Goal: Information Seeking & Learning: Learn about a topic

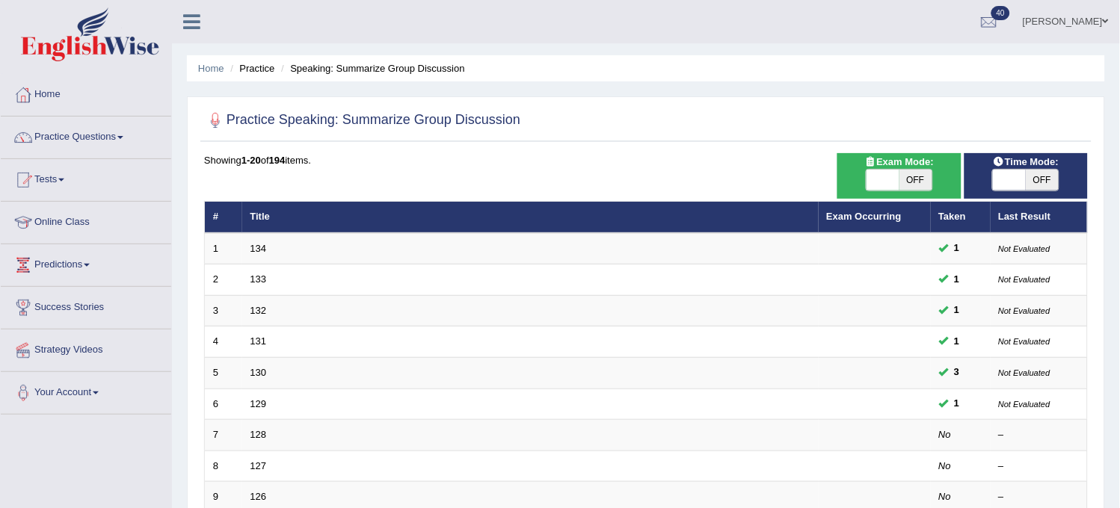
click at [1049, 177] on span "OFF" at bounding box center [1042, 180] width 33 height 21
checkbox input "true"
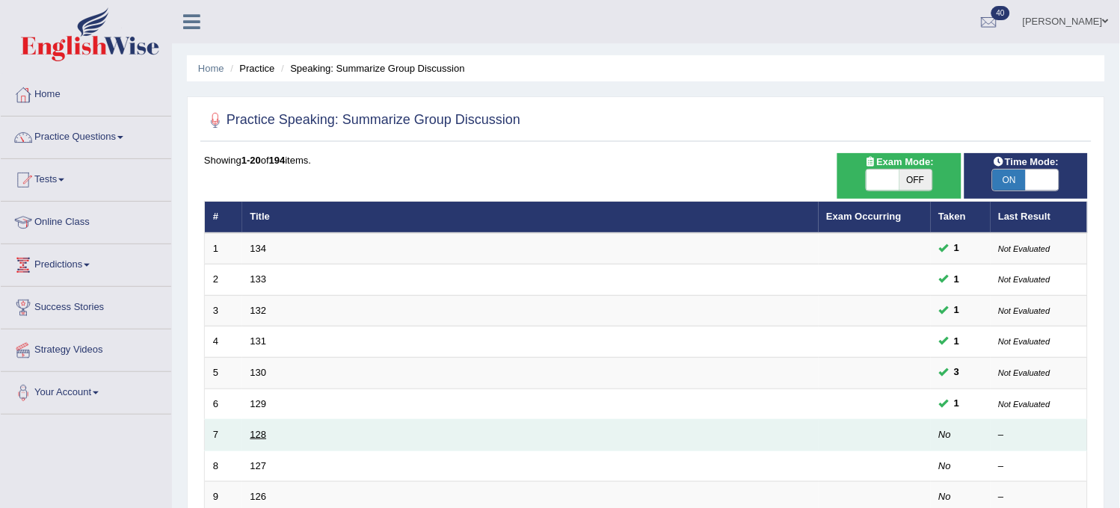
click at [258, 434] on link "128" at bounding box center [258, 434] width 16 height 11
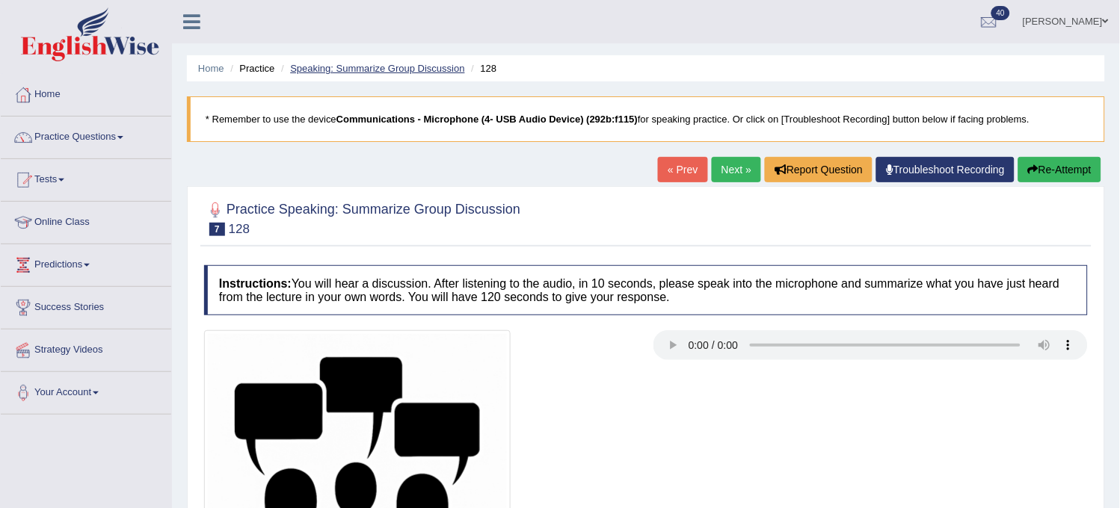
click at [440, 66] on link "Speaking: Summarize Group Discussion" at bounding box center [377, 68] width 174 height 11
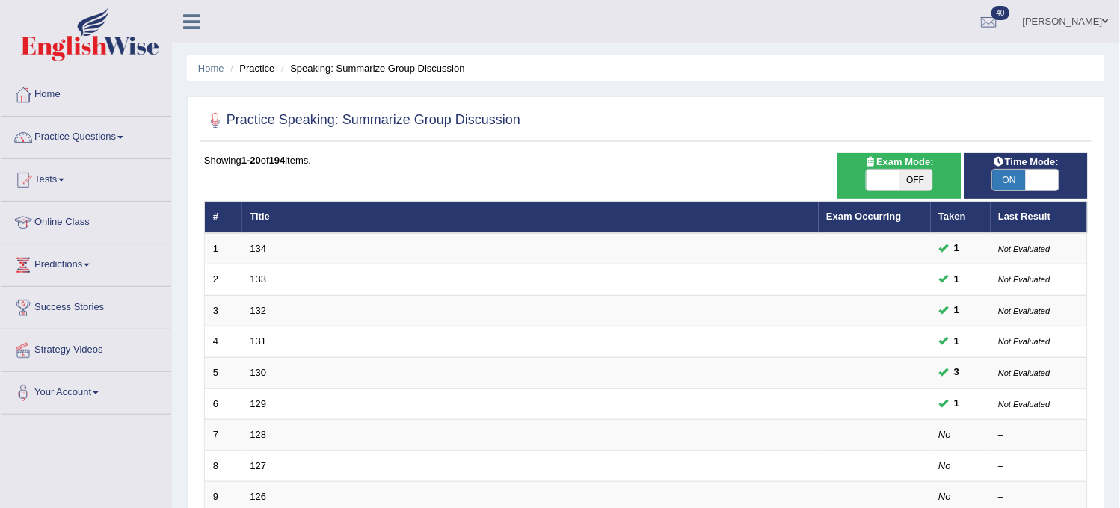
click at [1015, 179] on span "ON" at bounding box center [1009, 180] width 33 height 21
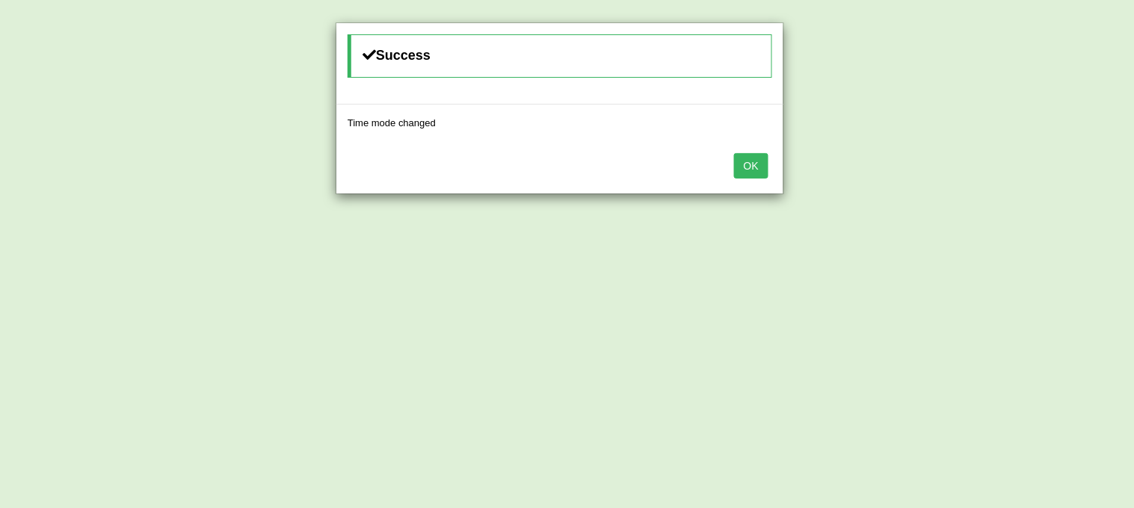
click at [764, 163] on button "OK" at bounding box center [751, 165] width 34 height 25
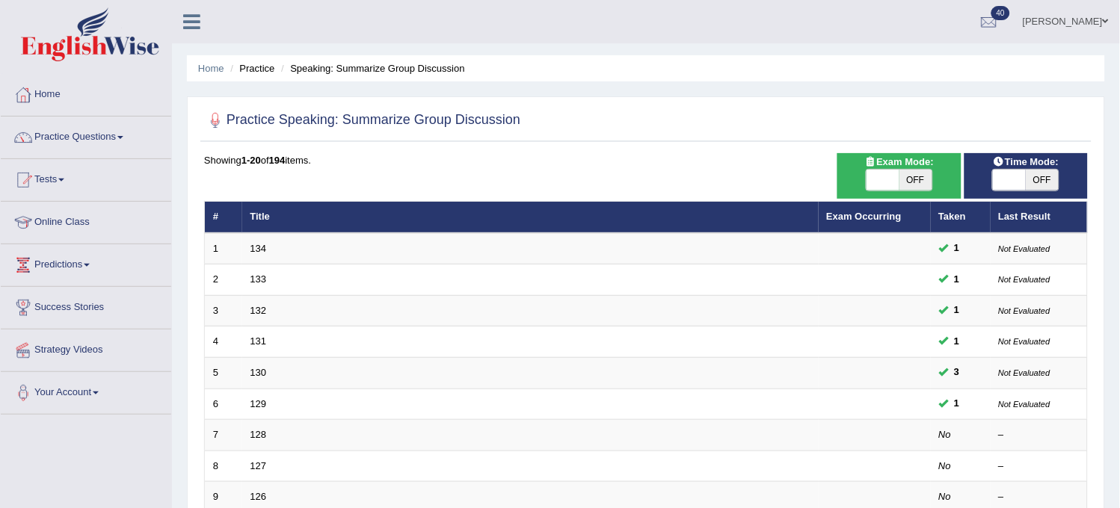
click at [1032, 180] on span "OFF" at bounding box center [1042, 180] width 33 height 21
checkbox input "true"
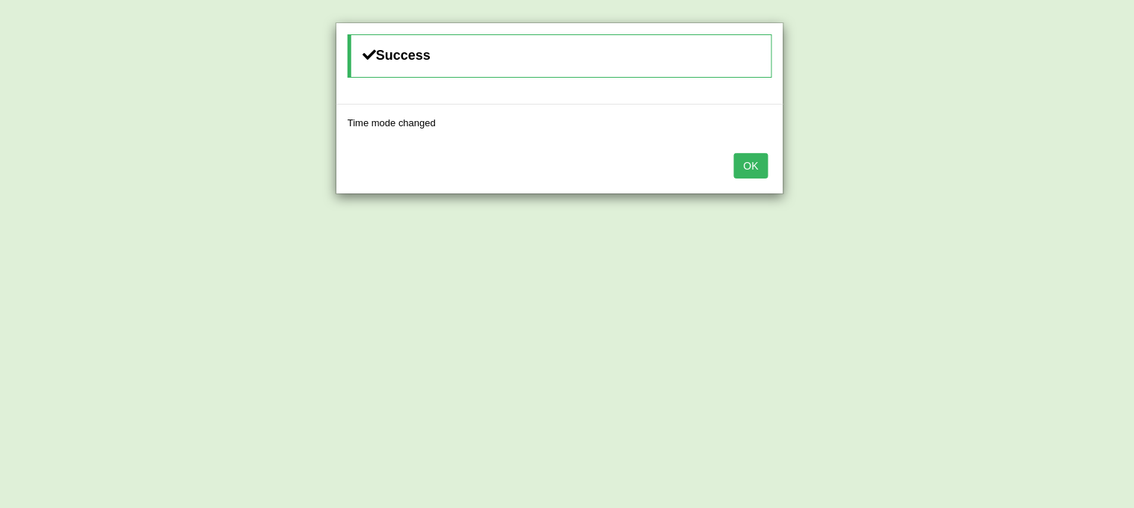
click at [749, 174] on button "OK" at bounding box center [751, 165] width 34 height 25
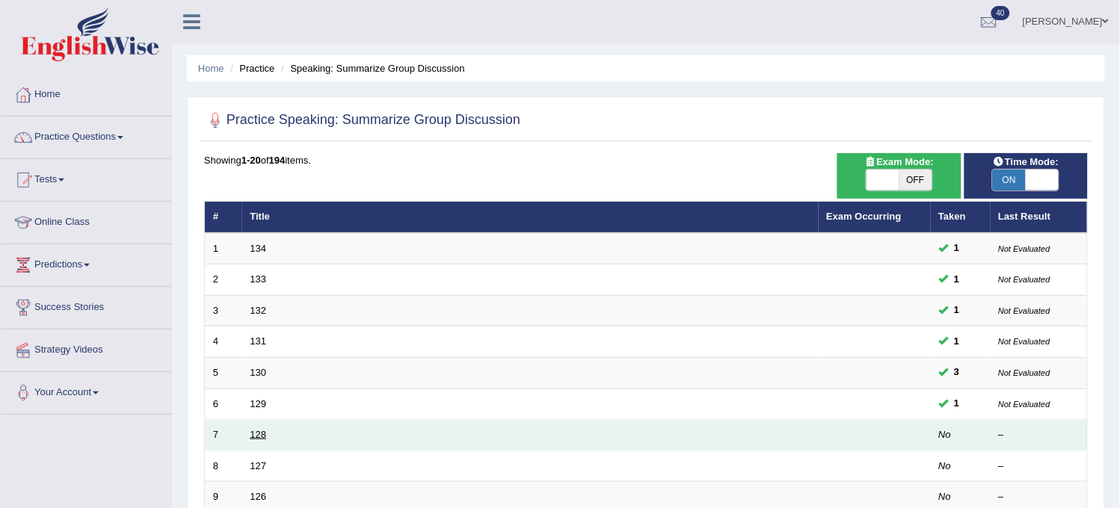
click at [255, 430] on link "128" at bounding box center [258, 434] width 16 height 11
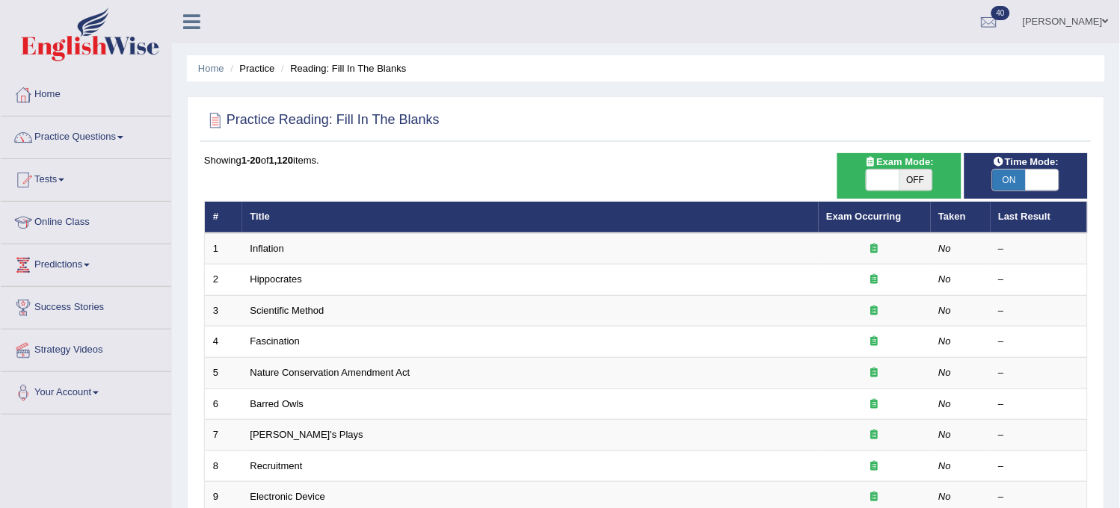
click at [912, 175] on span "OFF" at bounding box center [915, 180] width 33 height 21
checkbox input "true"
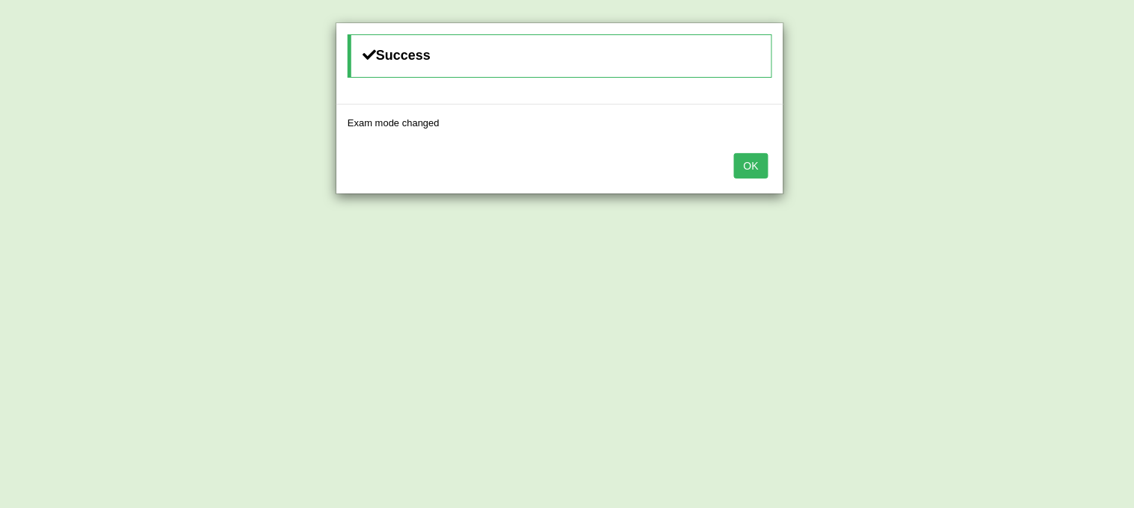
click at [753, 168] on button "OK" at bounding box center [751, 165] width 34 height 25
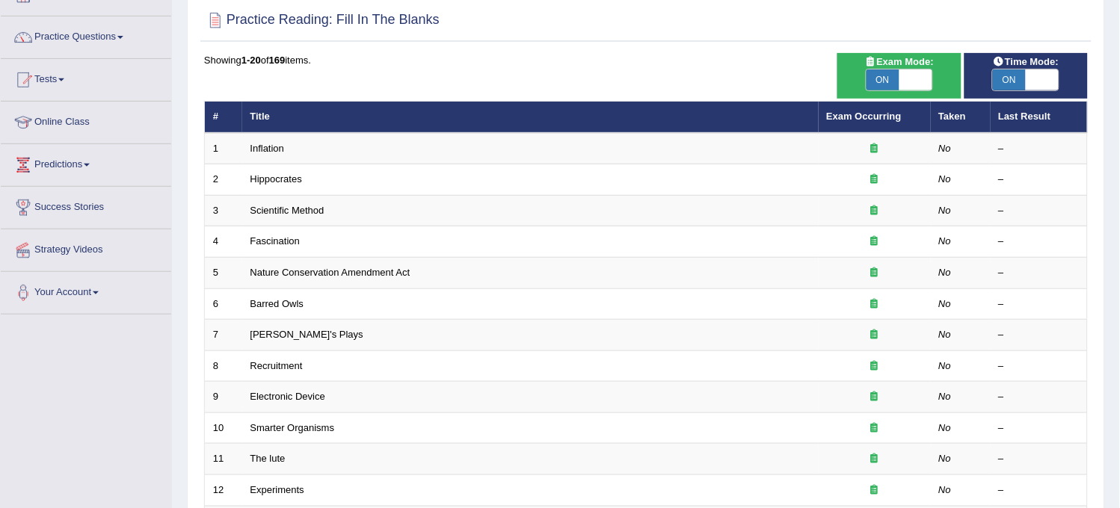
scroll to position [66, 0]
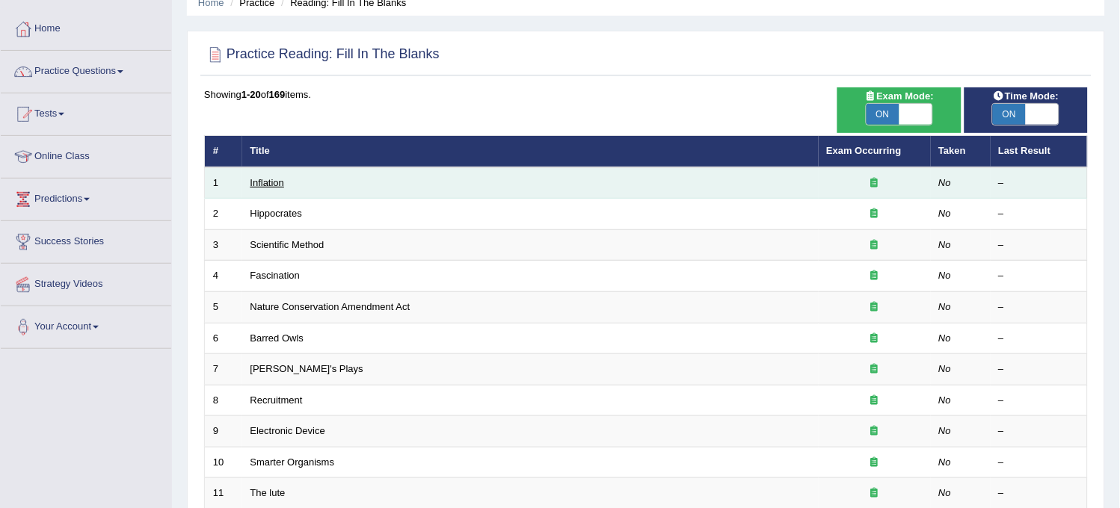
click at [267, 181] on link "Inflation" at bounding box center [267, 182] width 34 height 11
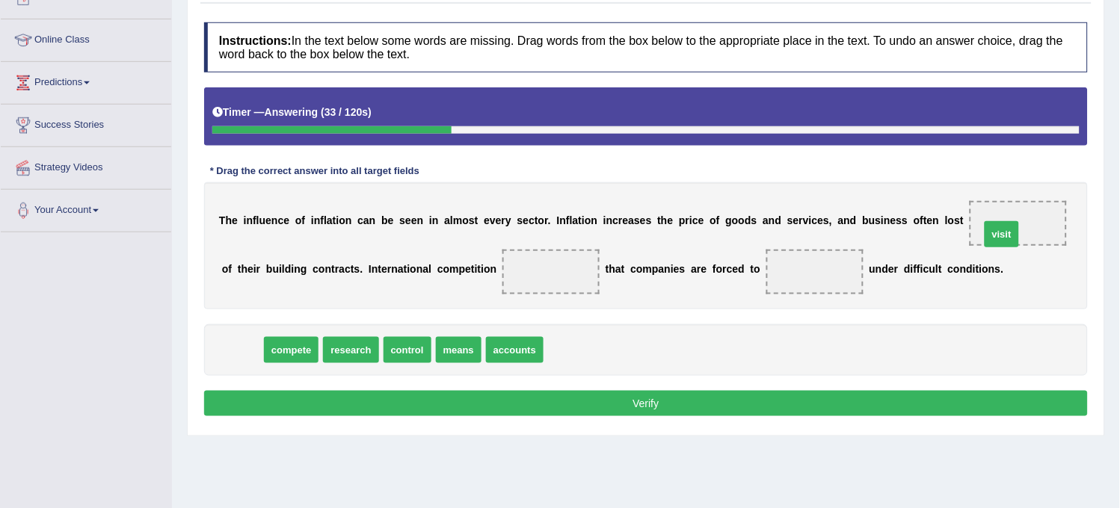
drag, startPoint x: 244, startPoint y: 348, endPoint x: 1004, endPoint y: 232, distance: 768.4
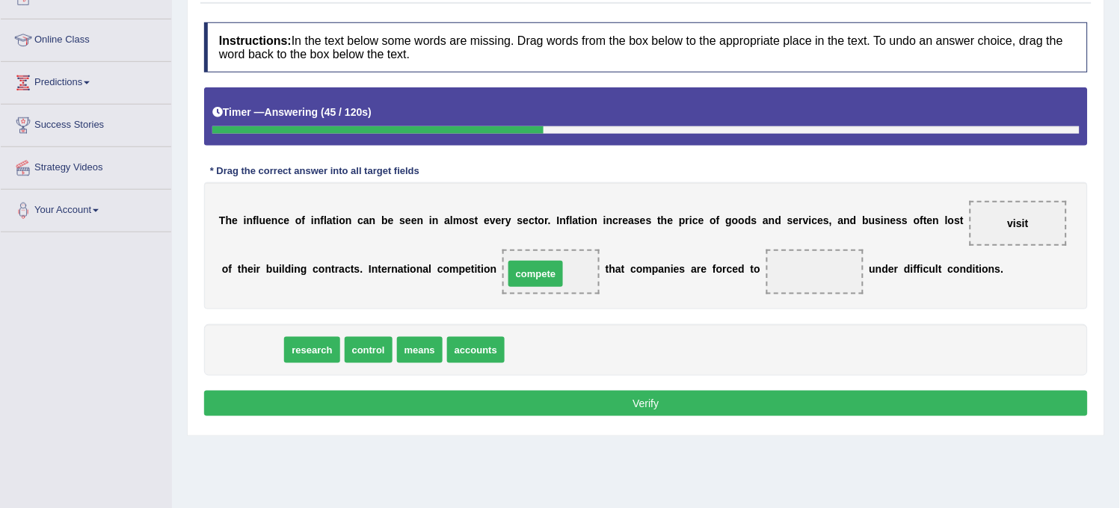
drag, startPoint x: 259, startPoint y: 353, endPoint x: 548, endPoint y: 275, distance: 299.6
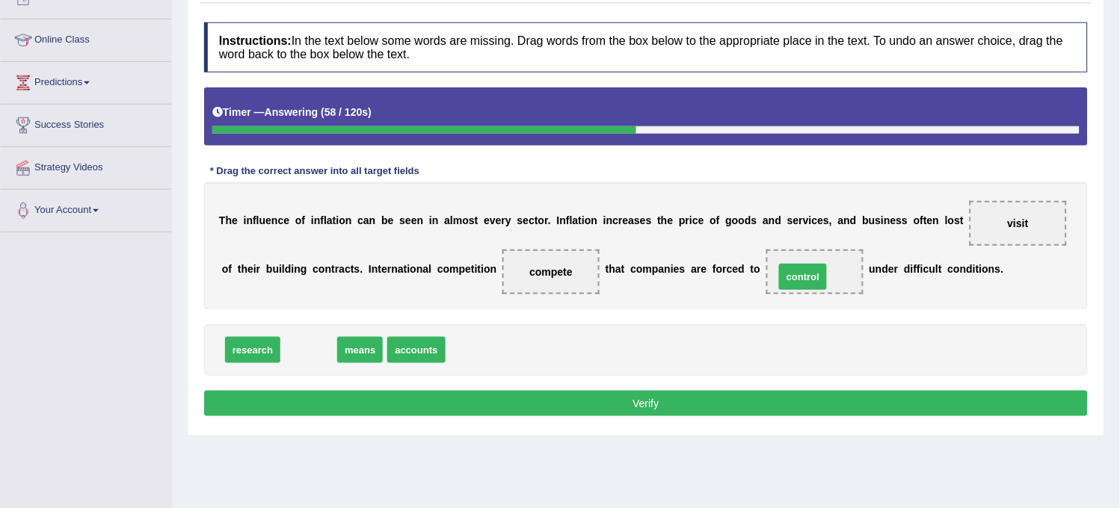
drag, startPoint x: 310, startPoint y: 350, endPoint x: 805, endPoint y: 277, distance: 500.4
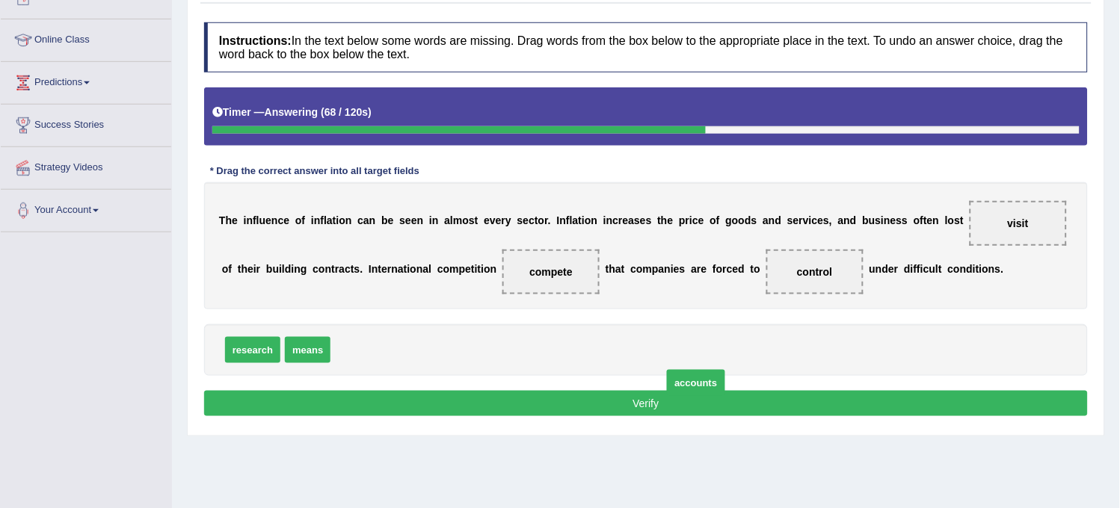
drag, startPoint x: 372, startPoint y: 346, endPoint x: 670, endPoint y: 393, distance: 301.2
click at [670, 393] on span "accounts" at bounding box center [696, 383] width 58 height 26
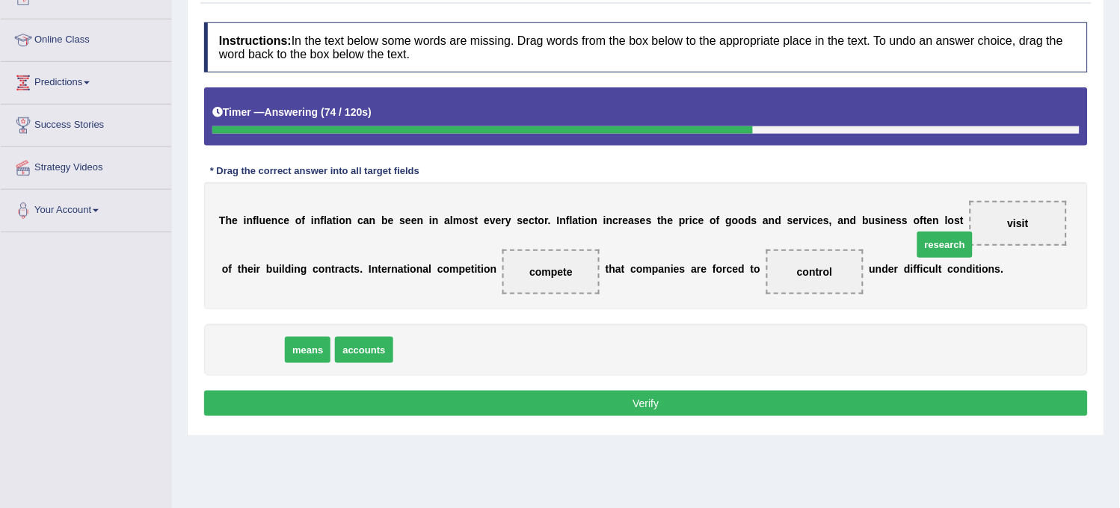
drag, startPoint x: 248, startPoint y: 357, endPoint x: 960, endPoint y: 247, distance: 720.2
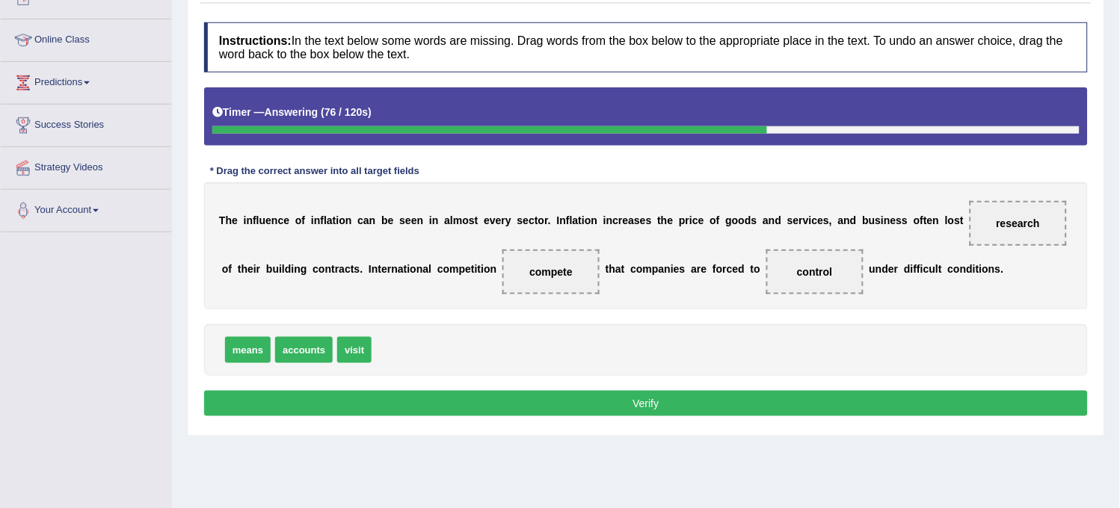
click at [818, 399] on button "Verify" at bounding box center [646, 403] width 884 height 25
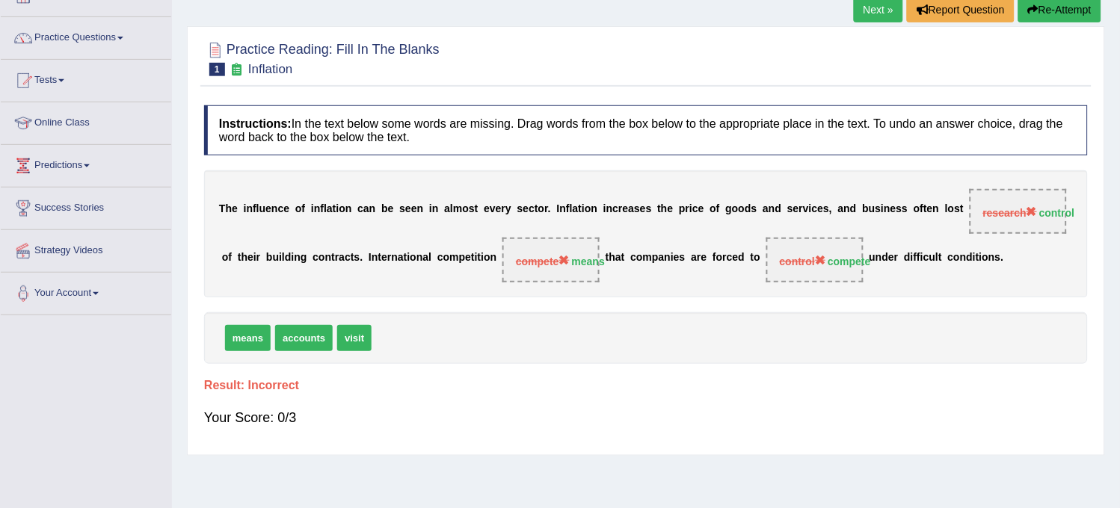
scroll to position [16, 0]
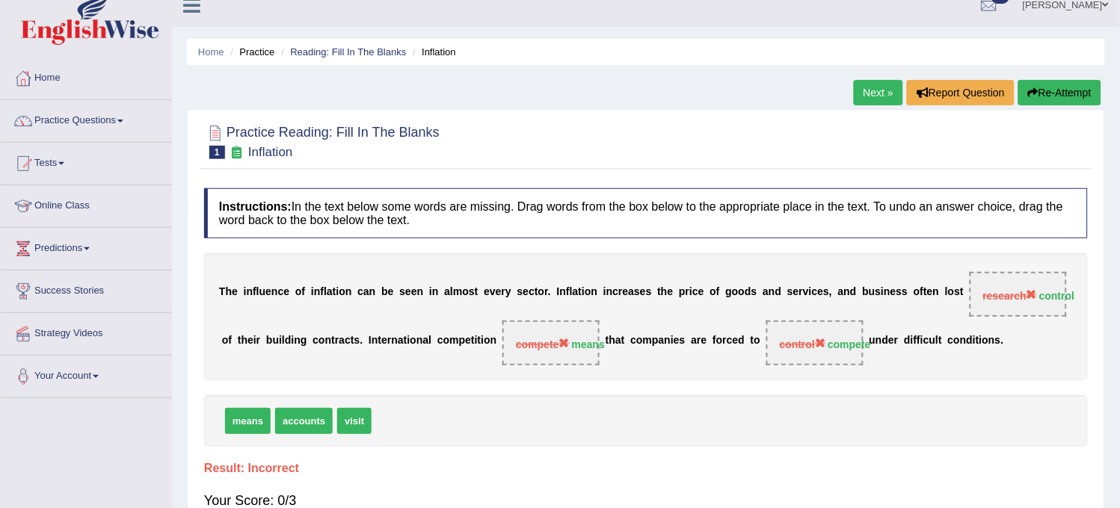
click at [1025, 83] on button "Re-Attempt" at bounding box center [1059, 92] width 83 height 25
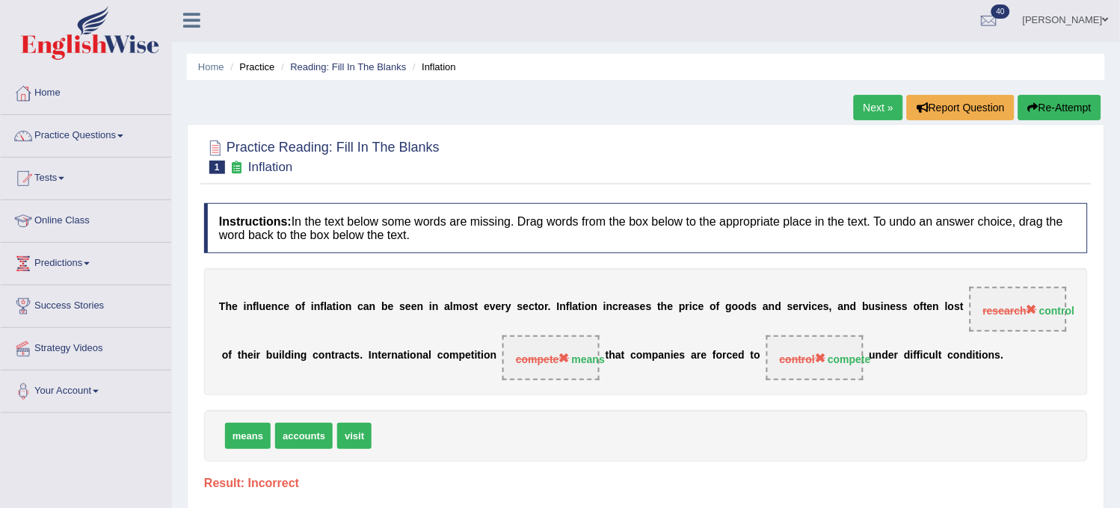
scroll to position [0, 0]
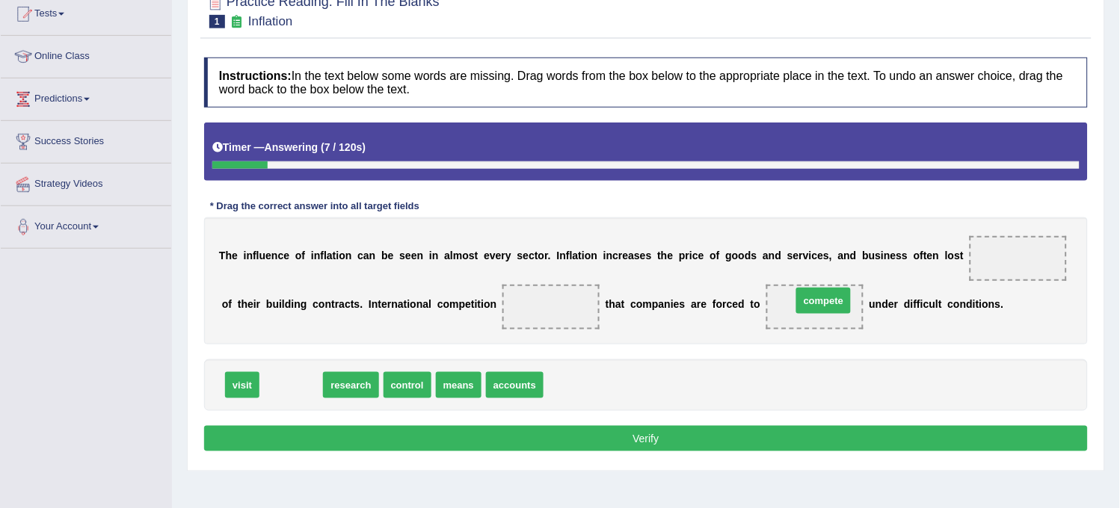
drag, startPoint x: 286, startPoint y: 391, endPoint x: 818, endPoint y: 296, distance: 540.7
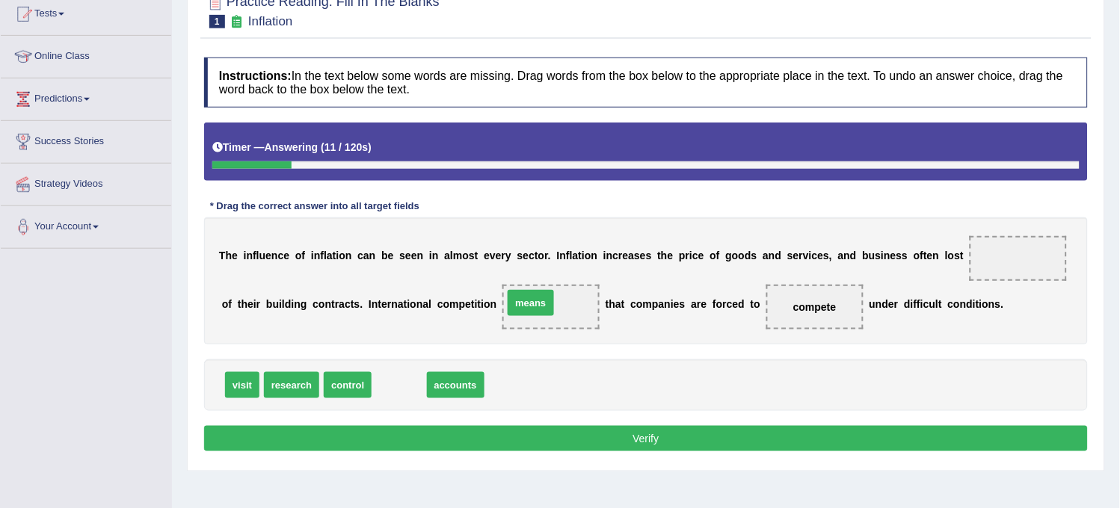
drag, startPoint x: 401, startPoint y: 387, endPoint x: 535, endPoint y: 304, distance: 157.1
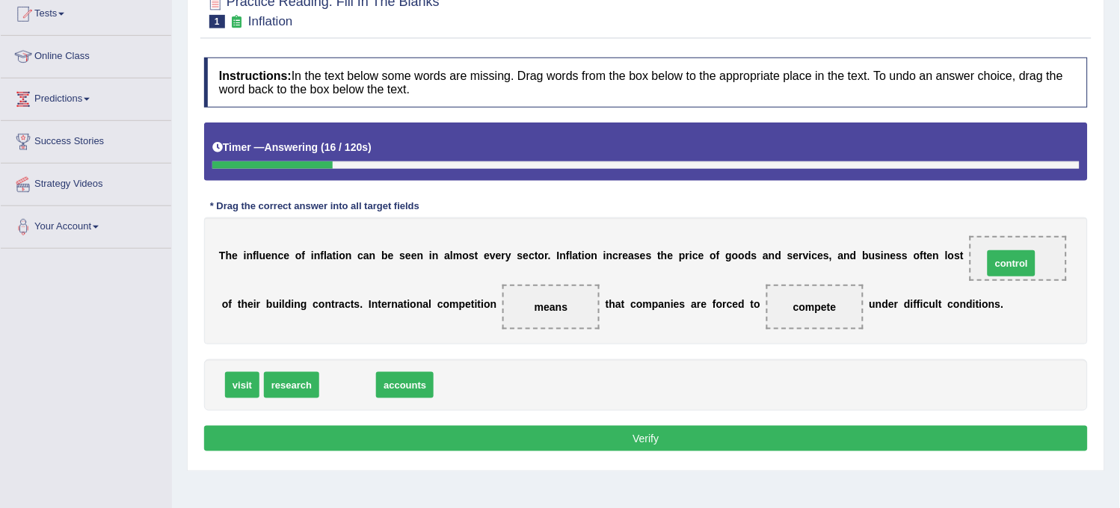
drag, startPoint x: 349, startPoint y: 390, endPoint x: 1013, endPoint y: 269, distance: 674.9
click at [761, 434] on button "Verify" at bounding box center [646, 438] width 884 height 25
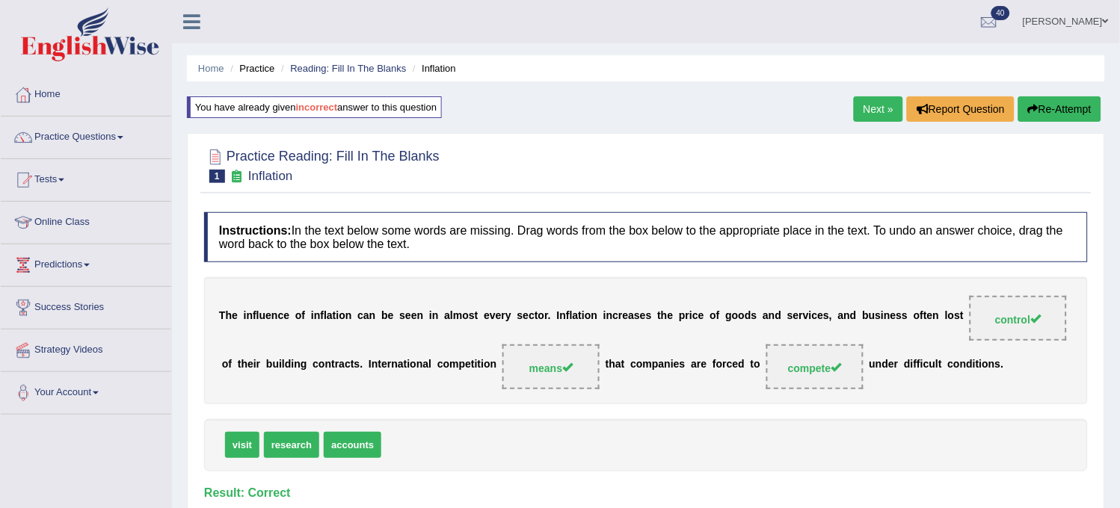
click at [872, 111] on link "Next »" at bounding box center [878, 108] width 49 height 25
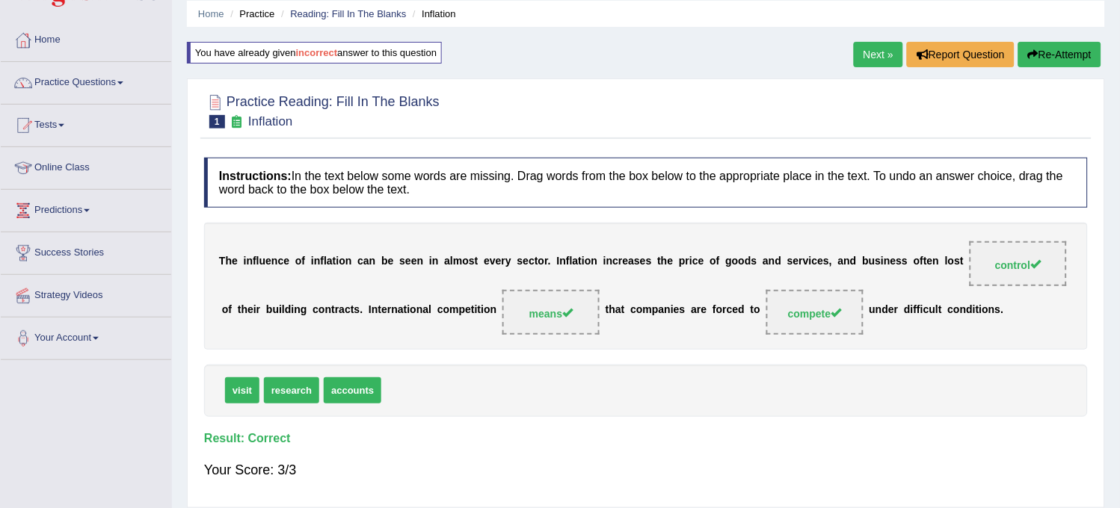
scroll to position [83, 0]
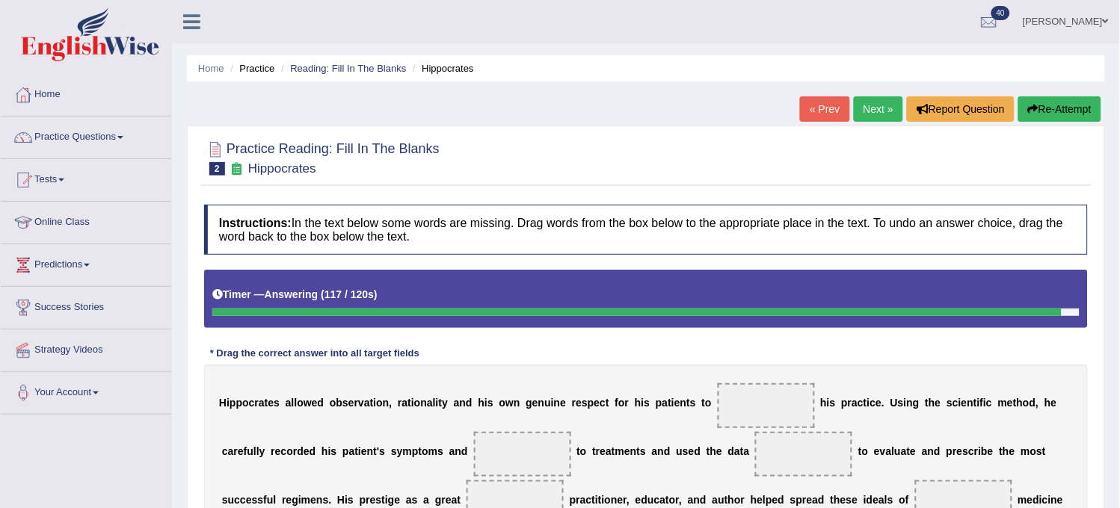
click at [1064, 103] on button "Re-Attempt" at bounding box center [1059, 108] width 83 height 25
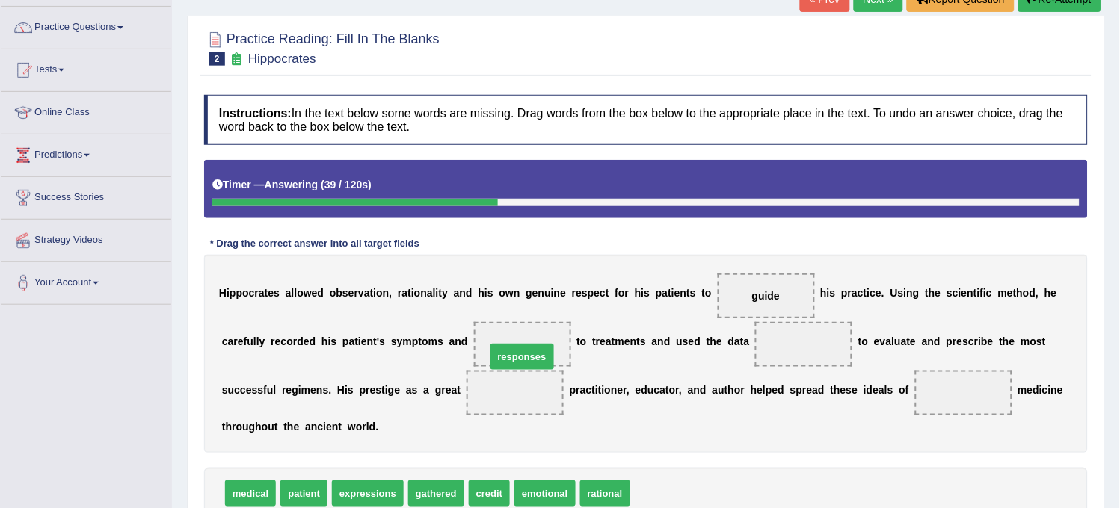
drag, startPoint x: 669, startPoint y: 493, endPoint x: 525, endPoint y: 354, distance: 200.4
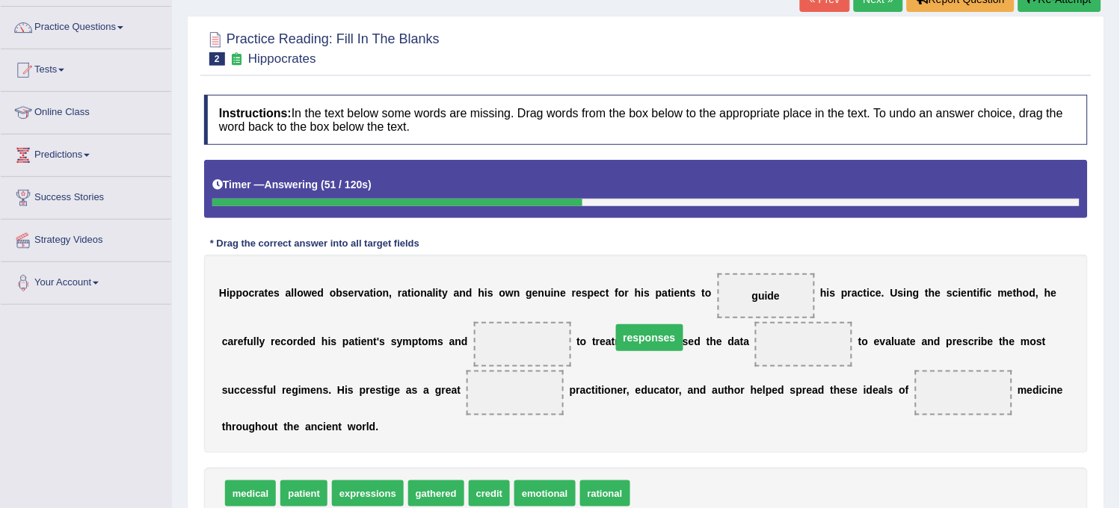
drag, startPoint x: 508, startPoint y: 342, endPoint x: 652, endPoint y: 347, distance: 143.6
click at [652, 347] on span "responses" at bounding box center [649, 337] width 67 height 27
drag, startPoint x: 537, startPoint y: 345, endPoint x: 827, endPoint y: 346, distance: 290.1
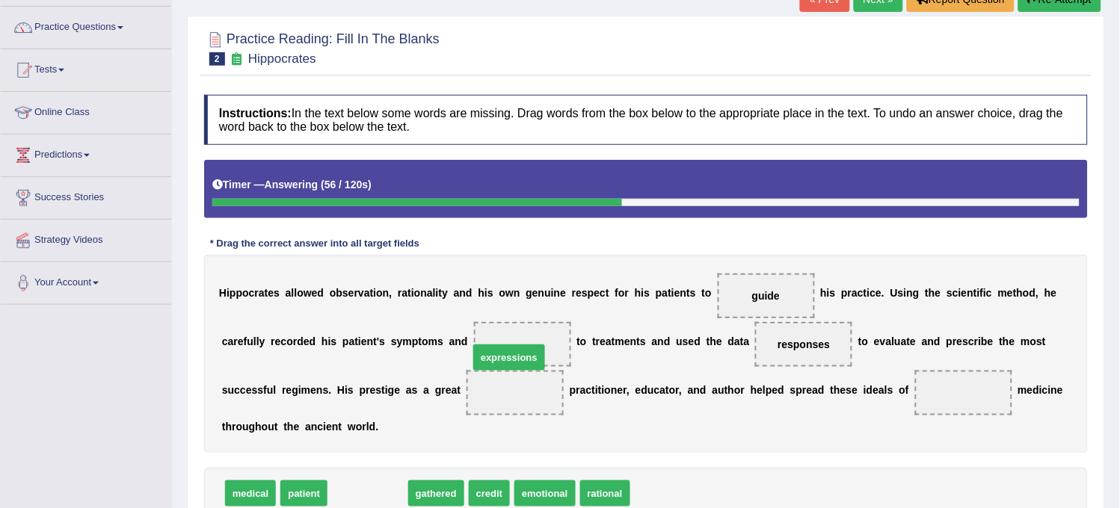
drag, startPoint x: 339, startPoint y: 494, endPoint x: 486, endPoint y: 353, distance: 203.6
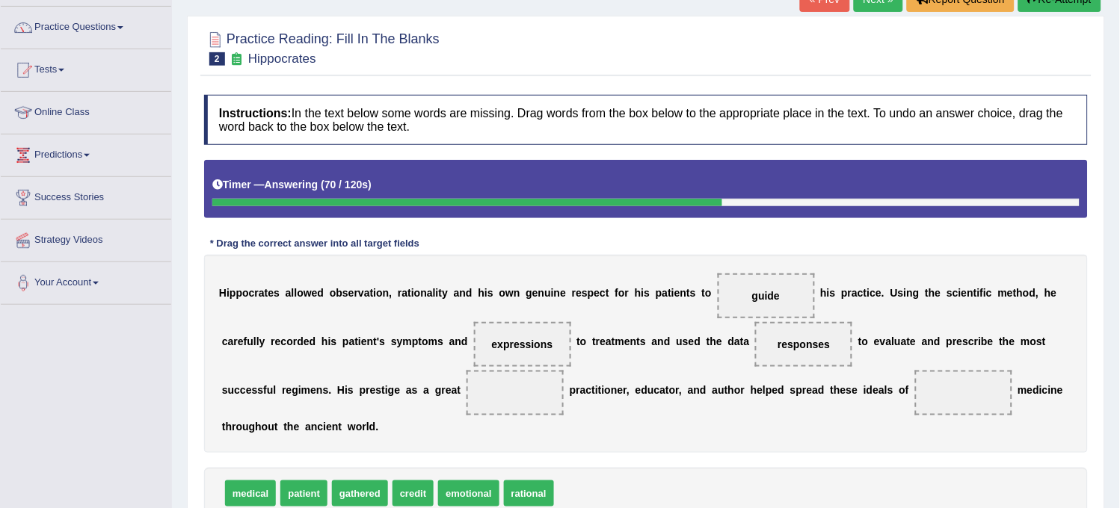
click at [302, 497] on span "patient" at bounding box center [303, 494] width 47 height 26
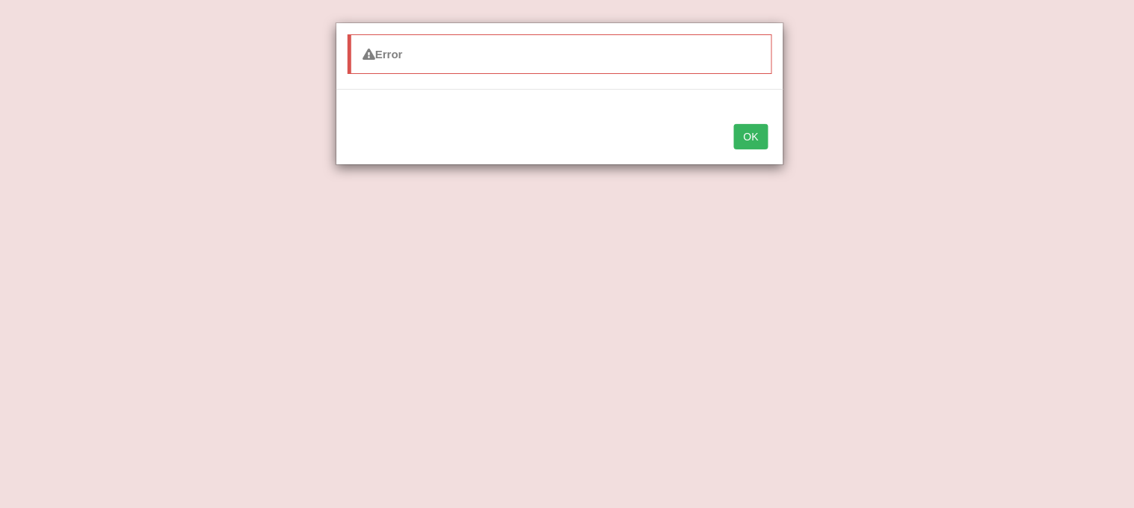
drag, startPoint x: 295, startPoint y: 498, endPoint x: 698, endPoint y: 241, distance: 477.0
click at [698, 241] on div "Error OK" at bounding box center [567, 254] width 1134 height 508
click at [752, 144] on button "OK" at bounding box center [751, 136] width 34 height 25
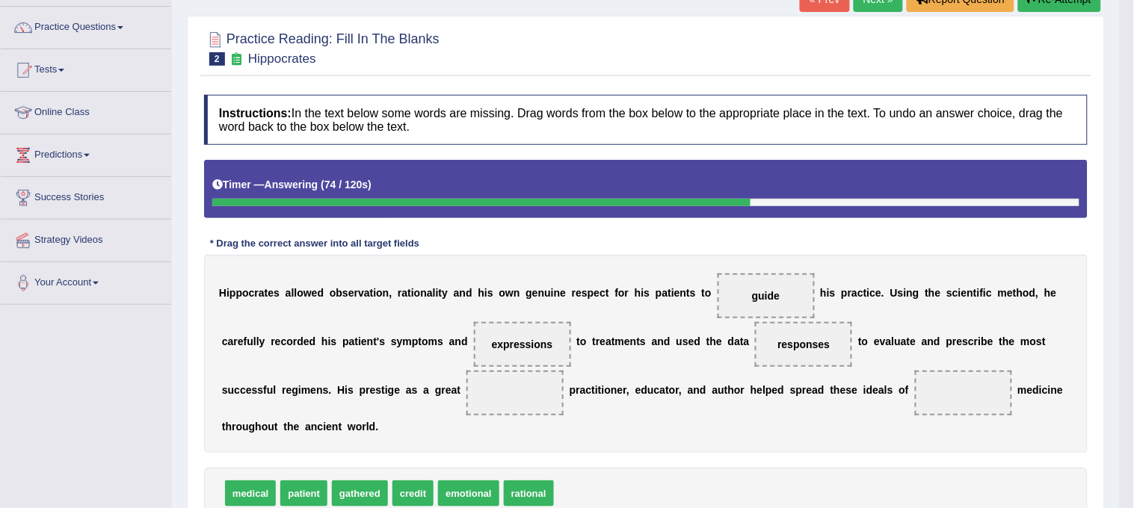
click at [752, 144] on h4 "Instructions: In the text below some words are missing. Drag words from the box…" at bounding box center [646, 120] width 884 height 50
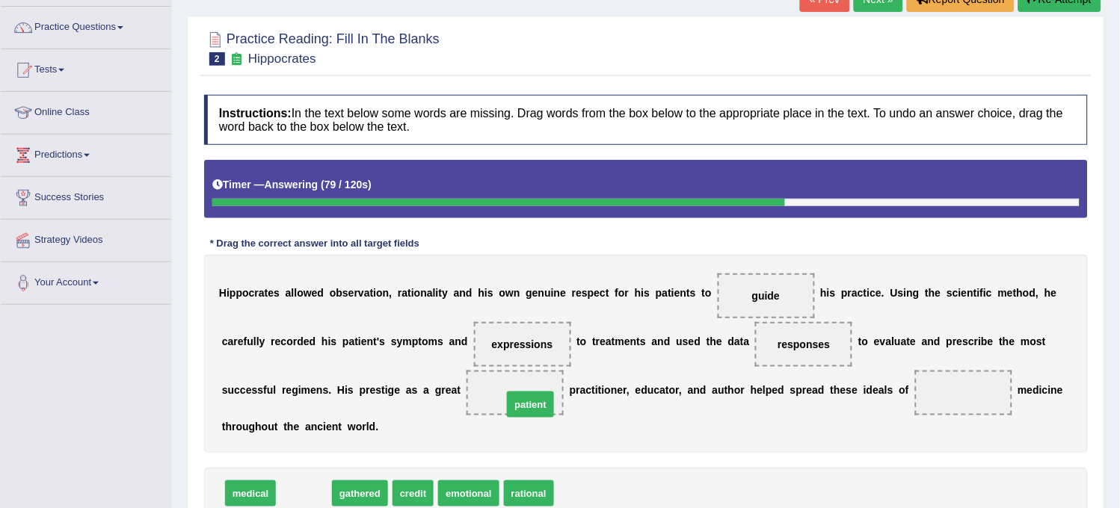
drag, startPoint x: 310, startPoint y: 499, endPoint x: 537, endPoint y: 410, distance: 243.4
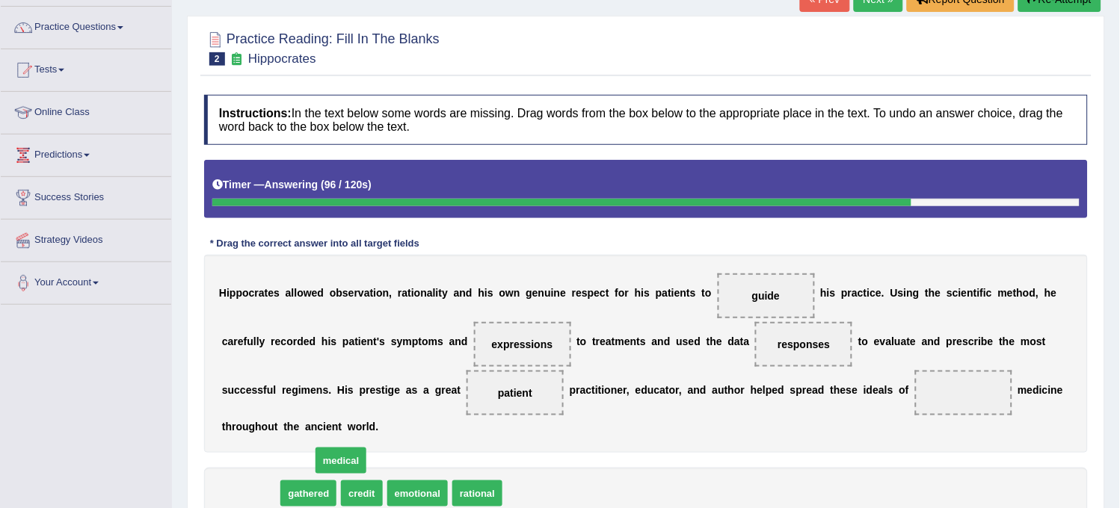
drag, startPoint x: 243, startPoint y: 496, endPoint x: 763, endPoint y: 409, distance: 527.6
click at [366, 448] on span "medical" at bounding box center [341, 461] width 51 height 26
drag, startPoint x: 257, startPoint y: 494, endPoint x: 945, endPoint y: 394, distance: 695.1
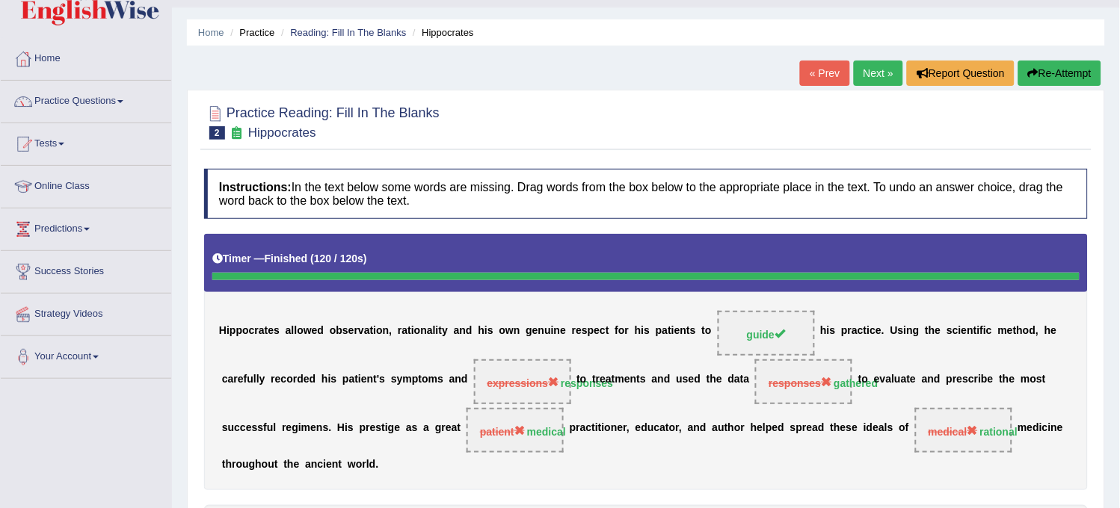
scroll to position [27, 0]
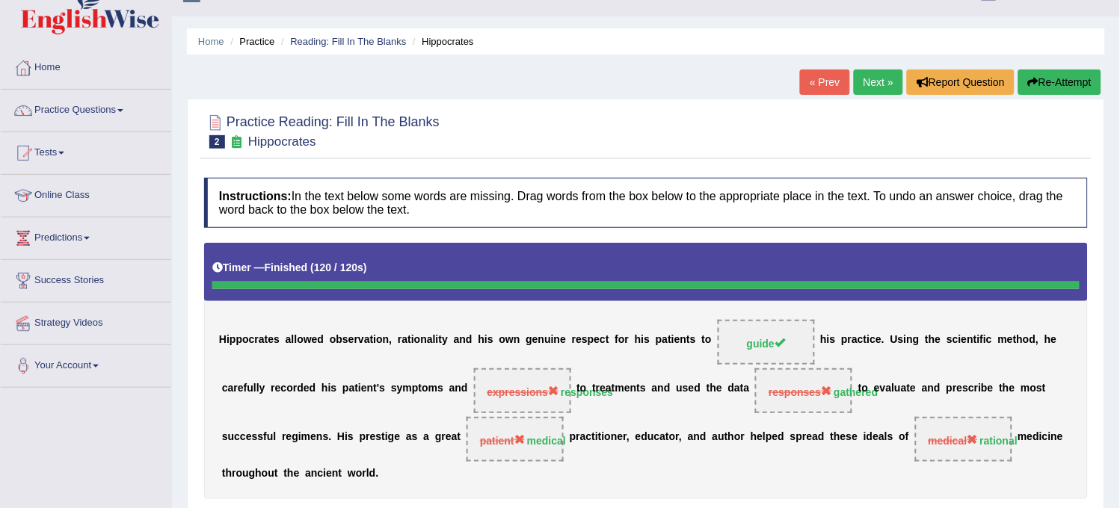
click at [877, 84] on link "Next »" at bounding box center [878, 82] width 49 height 25
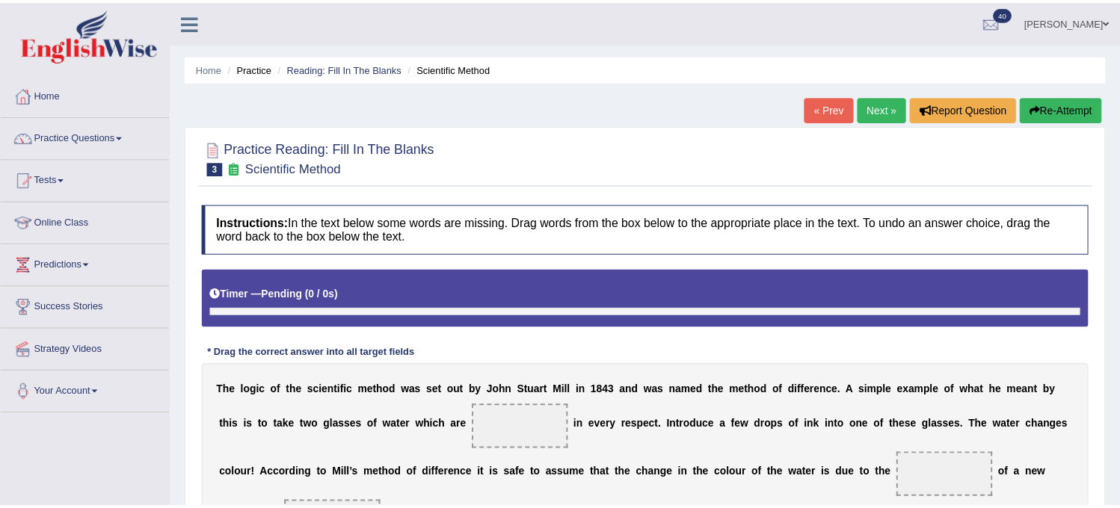
scroll to position [182, 0]
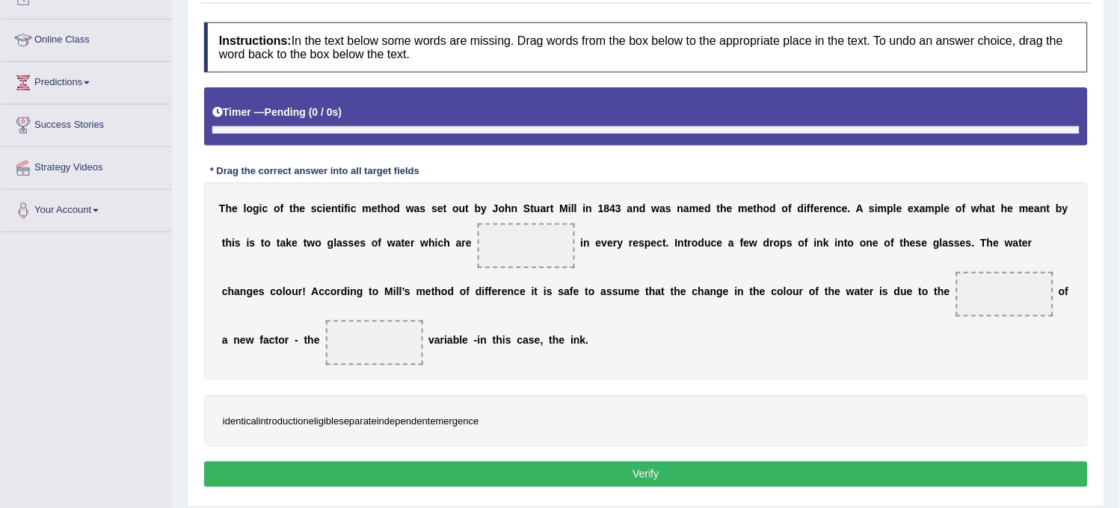
click at [748, 154] on div "Instructions: In the text below some words are missing. Drag words from the box…" at bounding box center [645, 257] width 891 height 484
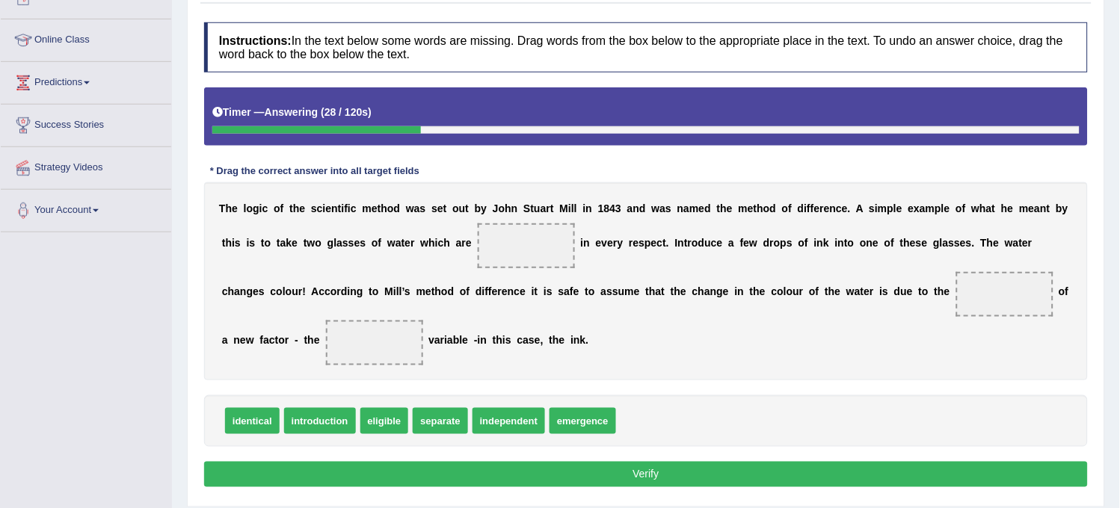
click at [592, 416] on span "emergence" at bounding box center [583, 421] width 67 height 26
drag, startPoint x: 587, startPoint y: 426, endPoint x: 526, endPoint y: 254, distance: 182.3
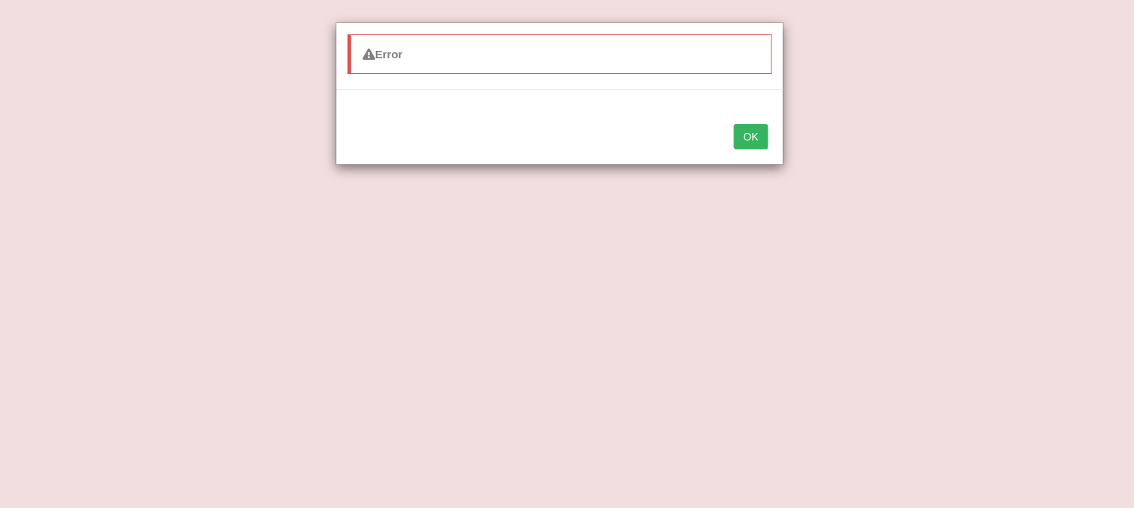
click at [753, 137] on button "OK" at bounding box center [751, 136] width 34 height 25
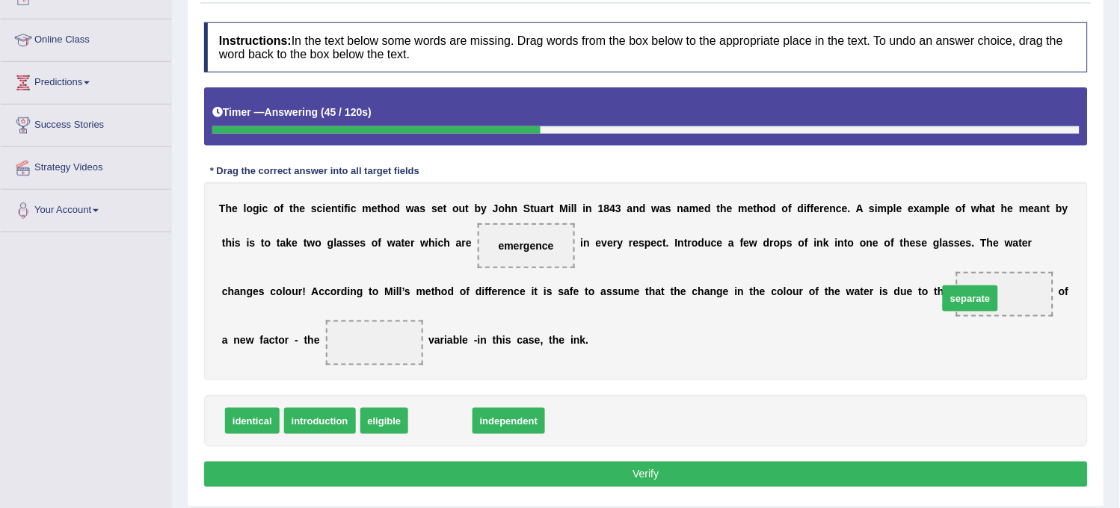
drag, startPoint x: 431, startPoint y: 421, endPoint x: 966, endPoint y: 300, distance: 548.1
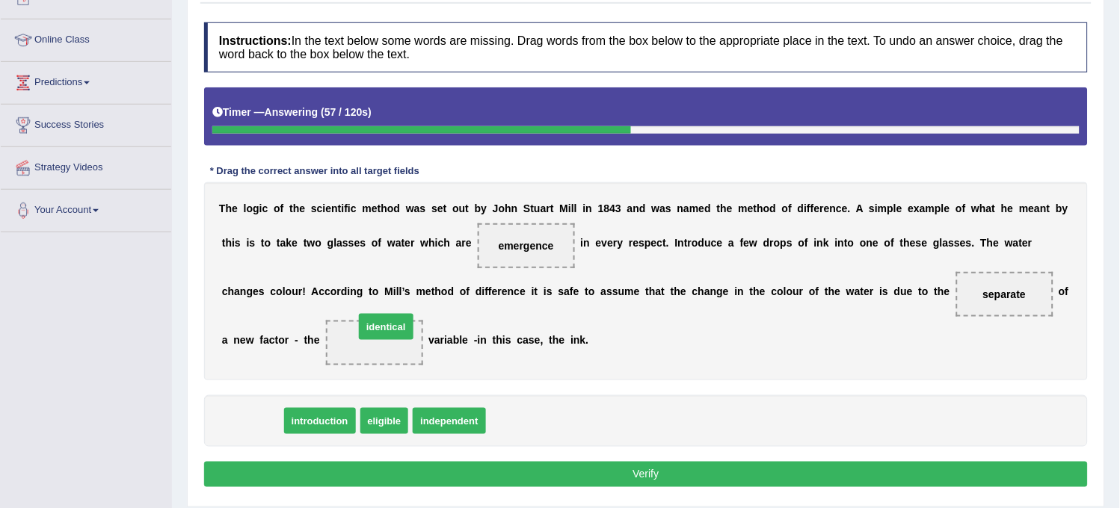
drag, startPoint x: 265, startPoint y: 428, endPoint x: 389, endPoint y: 362, distance: 140.8
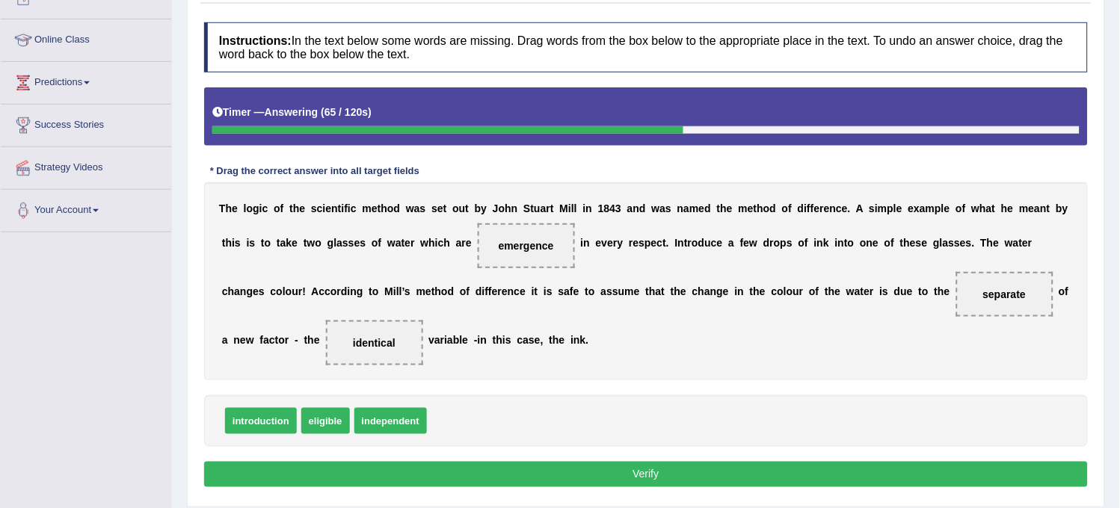
click at [402, 471] on button "Verify" at bounding box center [646, 474] width 884 height 25
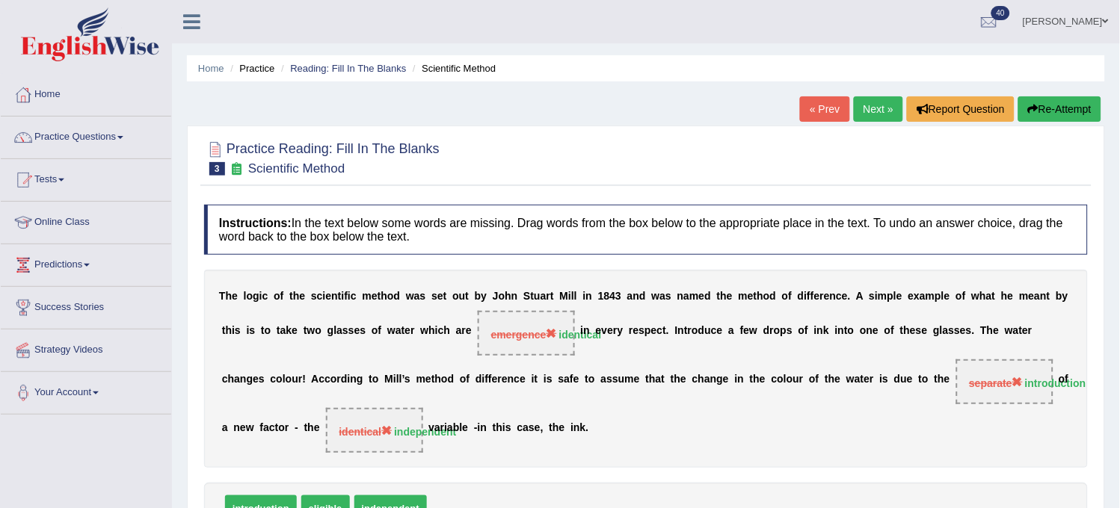
click at [872, 105] on link "Next »" at bounding box center [878, 108] width 49 height 25
click at [867, 118] on link "Next »" at bounding box center [878, 108] width 49 height 25
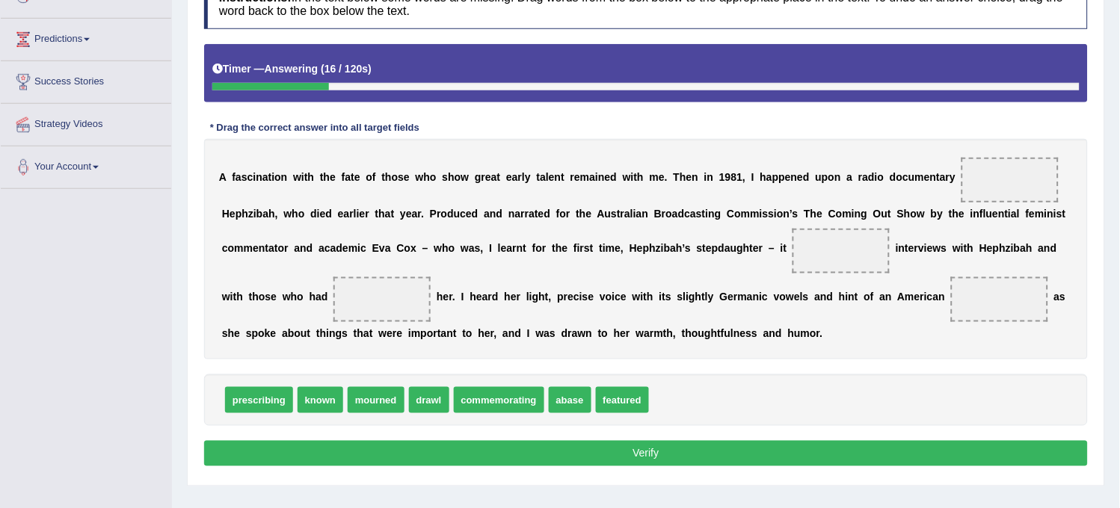
scroll to position [249, 0]
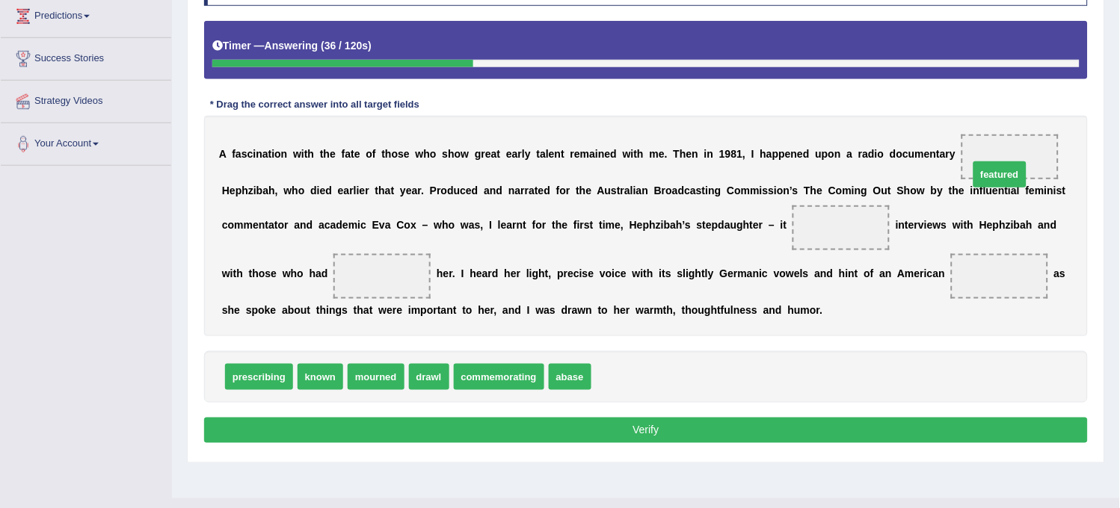
drag, startPoint x: 621, startPoint y: 384, endPoint x: 1002, endPoint y: 173, distance: 435.4
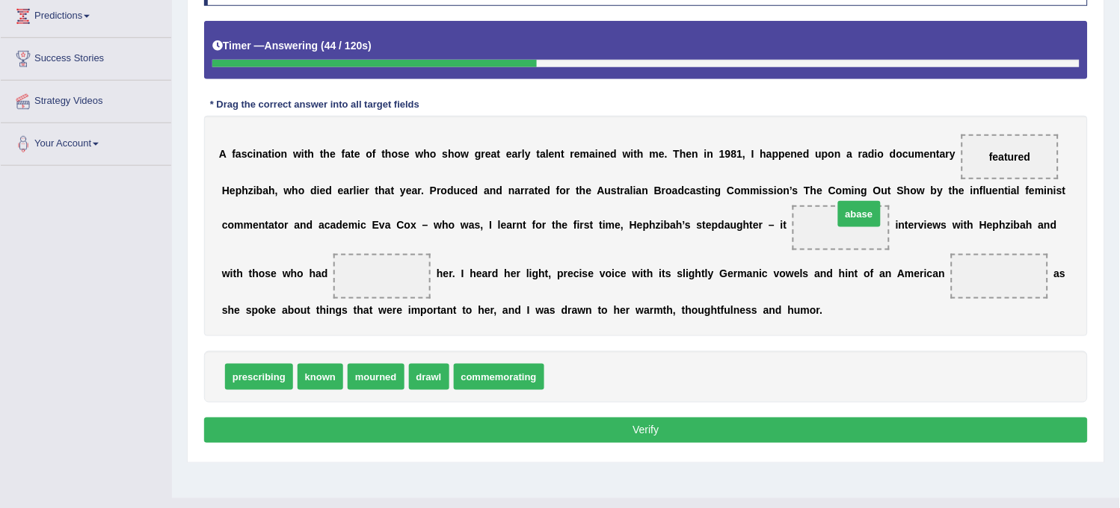
drag, startPoint x: 573, startPoint y: 382, endPoint x: 872, endPoint y: 227, distance: 336.7
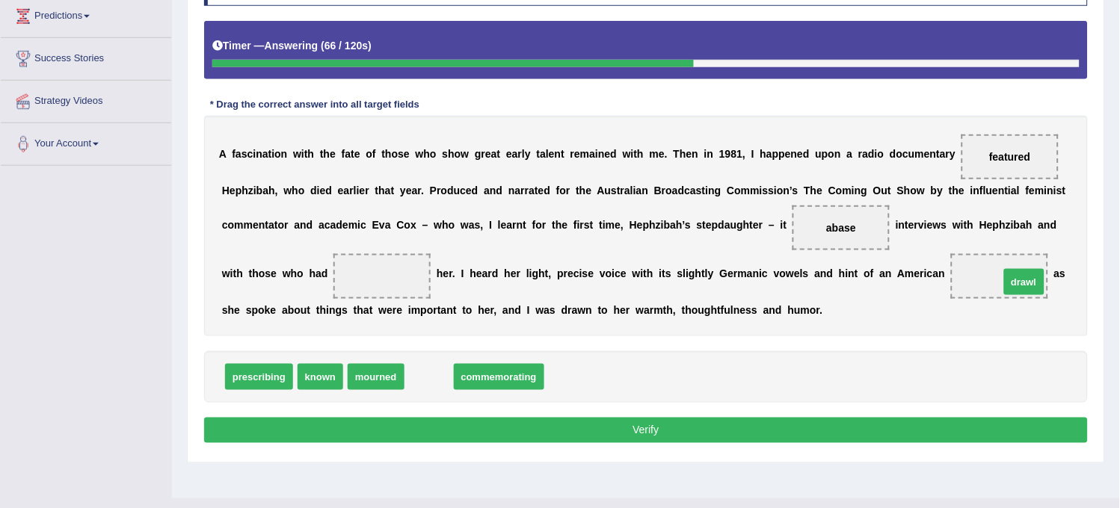
drag, startPoint x: 424, startPoint y: 379, endPoint x: 1026, endPoint y: 285, distance: 609.2
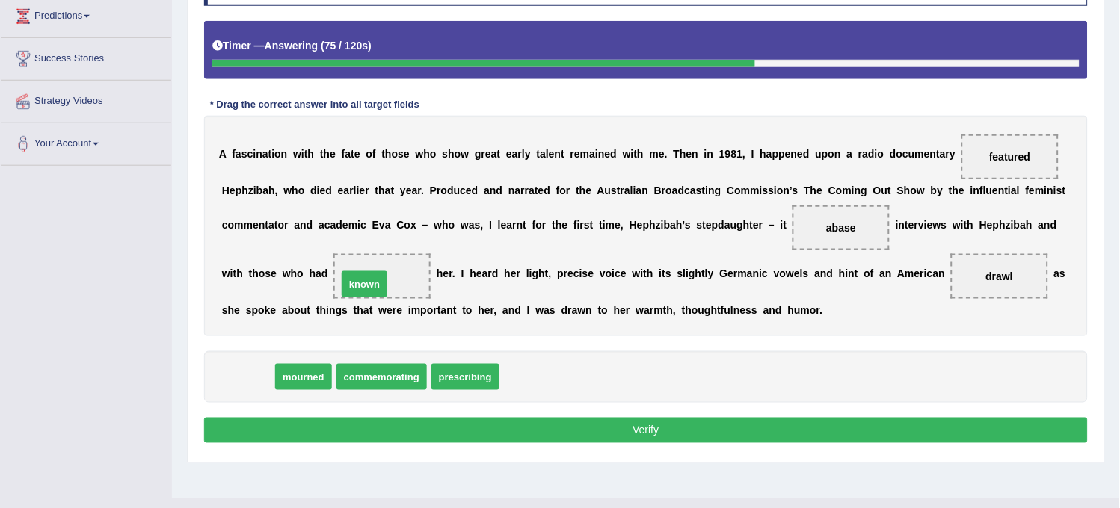
drag, startPoint x: 262, startPoint y: 367, endPoint x: 384, endPoint y: 266, distance: 158.2
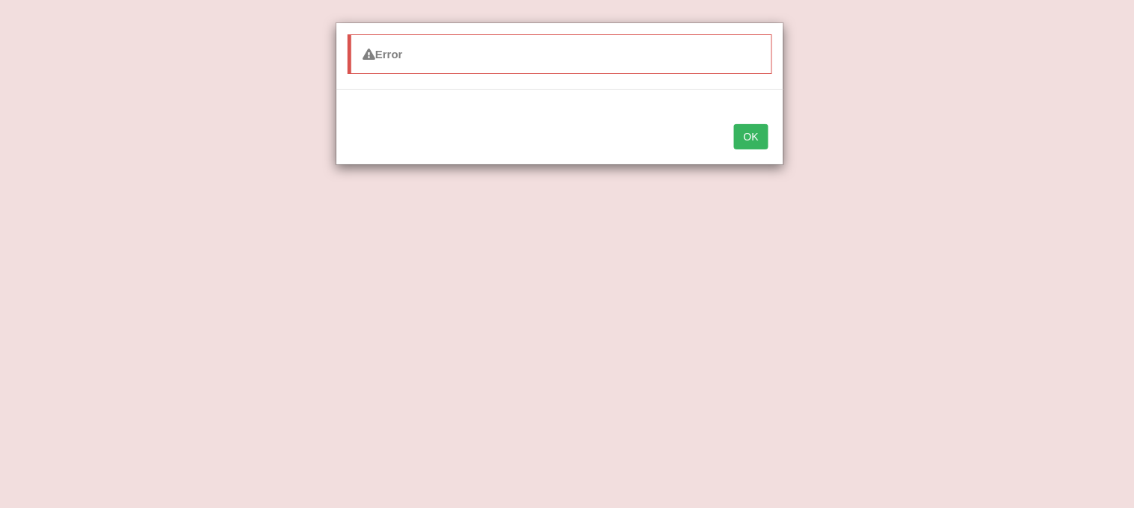
click at [659, 294] on div "Error OK" at bounding box center [567, 254] width 1134 height 508
click at [759, 142] on button "OK" at bounding box center [751, 136] width 34 height 25
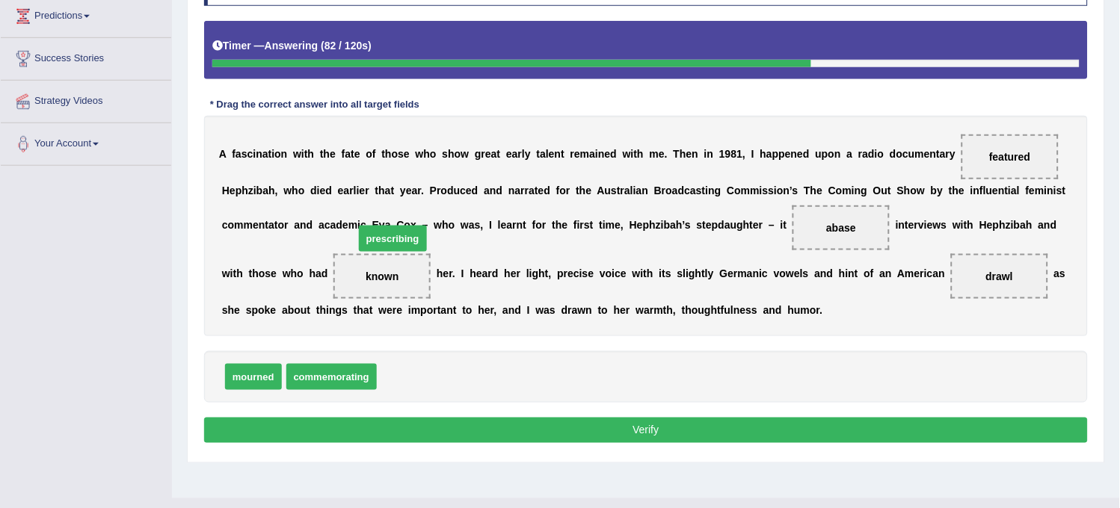
drag, startPoint x: 436, startPoint y: 378, endPoint x: 413, endPoint y: 234, distance: 146.0
click at [413, 234] on span "prescribing" at bounding box center [393, 239] width 68 height 26
drag, startPoint x: 401, startPoint y: 378, endPoint x: 383, endPoint y: 295, distance: 84.3
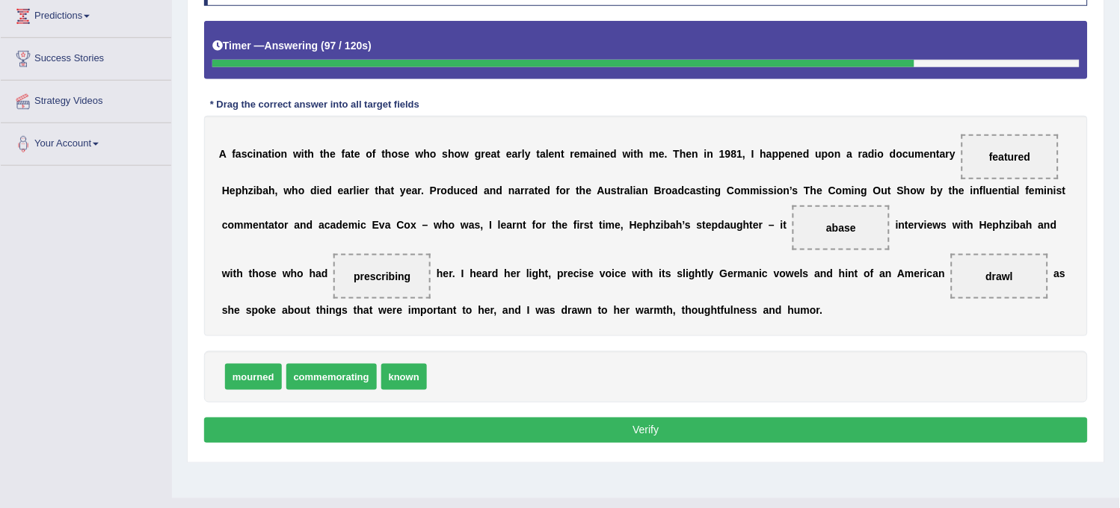
click at [551, 428] on button "Verify" at bounding box center [646, 430] width 884 height 25
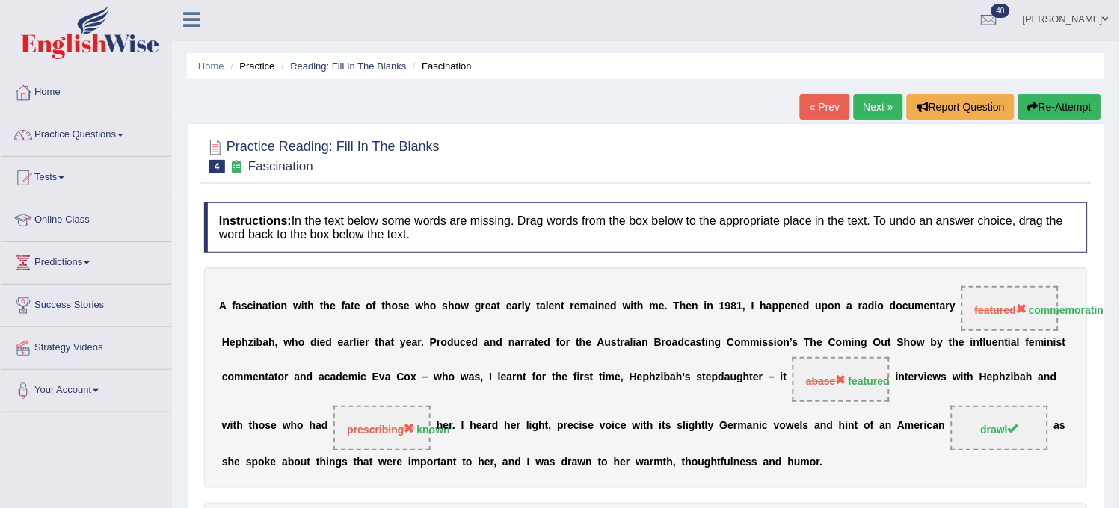
scroll to position [0, 0]
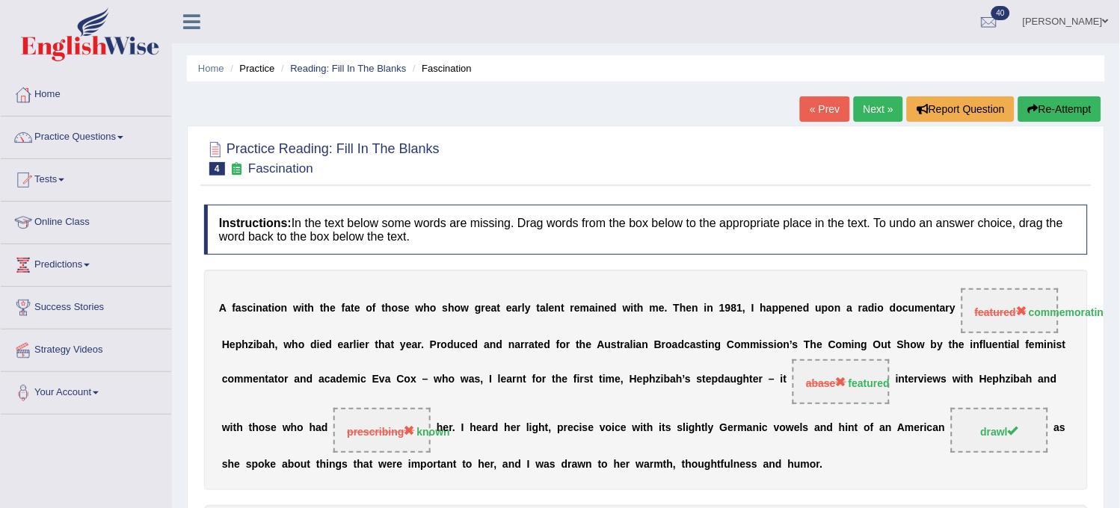
click at [864, 117] on link "Next »" at bounding box center [878, 108] width 49 height 25
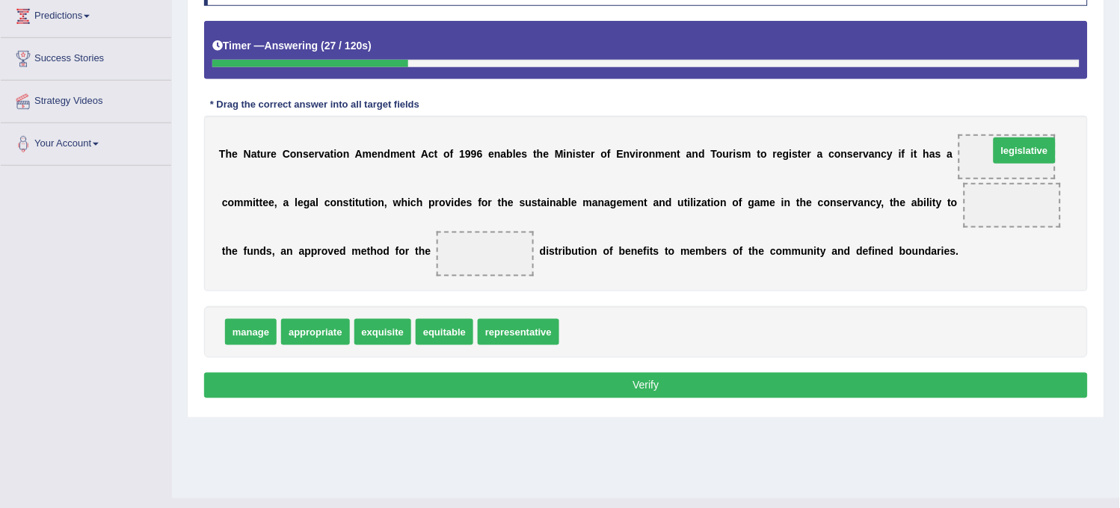
drag, startPoint x: 585, startPoint y: 333, endPoint x: 1015, endPoint y: 153, distance: 465.7
click at [258, 327] on span "manage" at bounding box center [251, 332] width 52 height 26
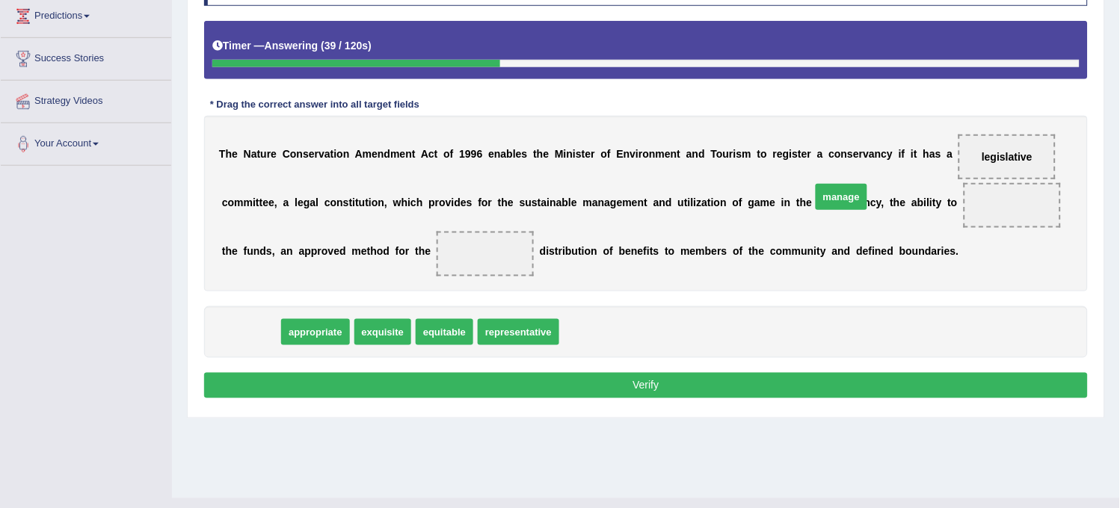
drag, startPoint x: 247, startPoint y: 344, endPoint x: 997, endPoint y: 156, distance: 773.9
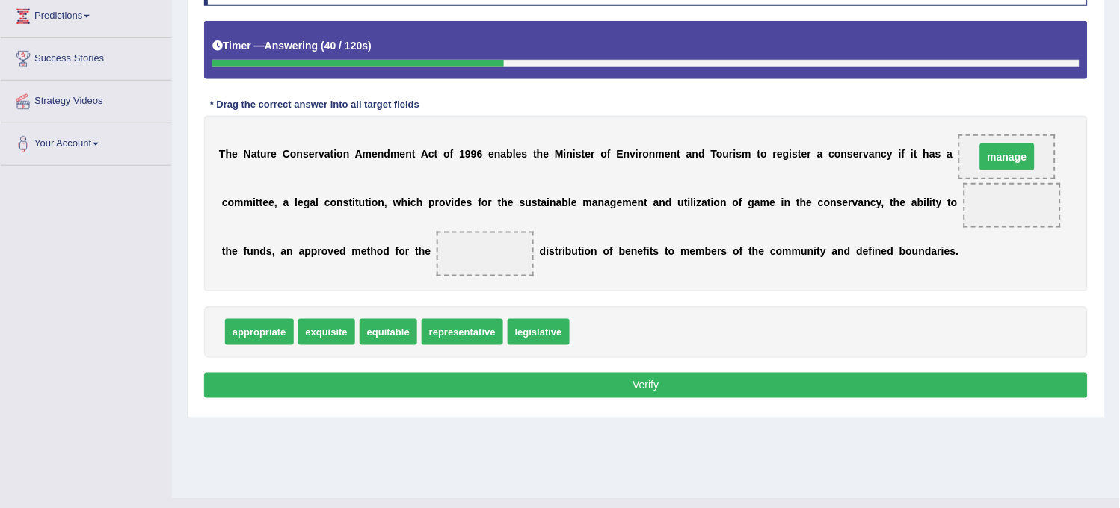
scroll to position [277, 0]
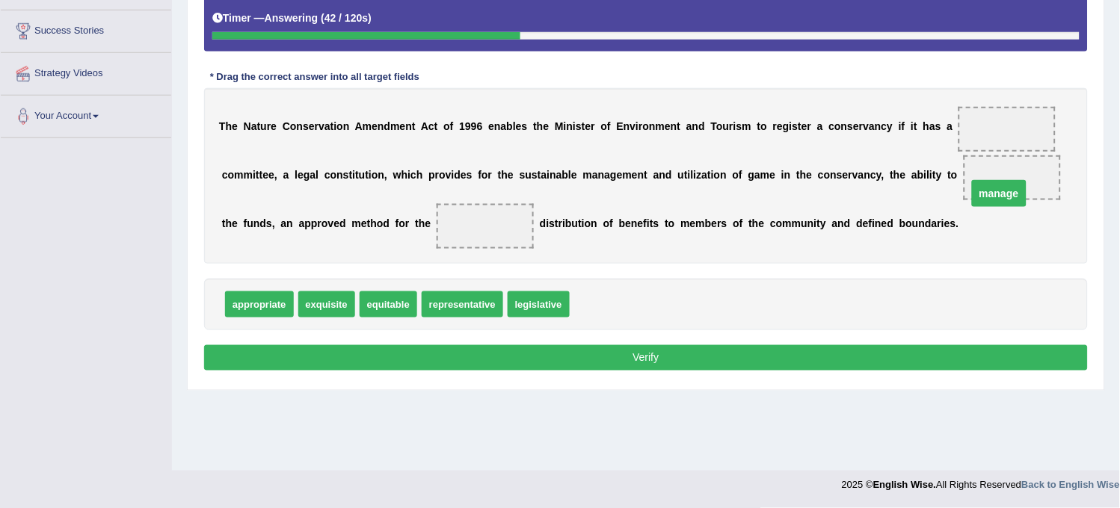
drag, startPoint x: 1020, startPoint y: 123, endPoint x: 1015, endPoint y: 185, distance: 62.2
click at [550, 298] on span "legislative" at bounding box center [539, 305] width 62 height 26
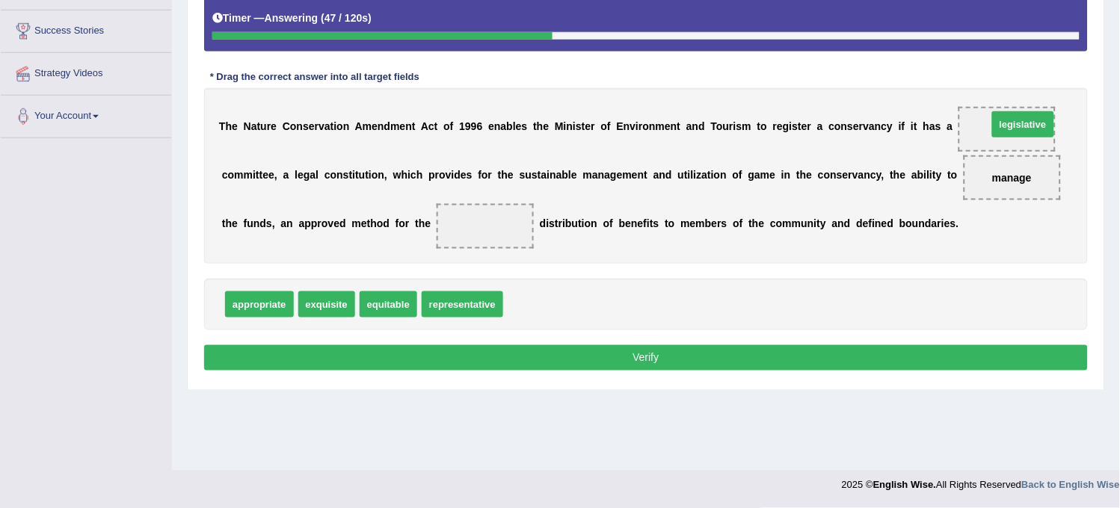
drag, startPoint x: 550, startPoint y: 298, endPoint x: 1025, endPoint y: 127, distance: 504.4
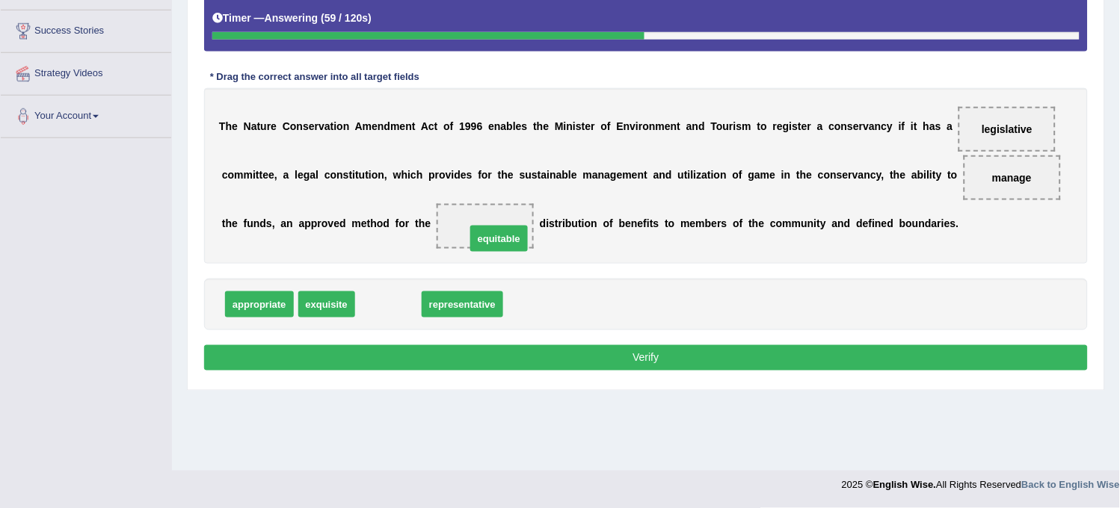
drag, startPoint x: 398, startPoint y: 302, endPoint x: 514, endPoint y: 219, distance: 143.1
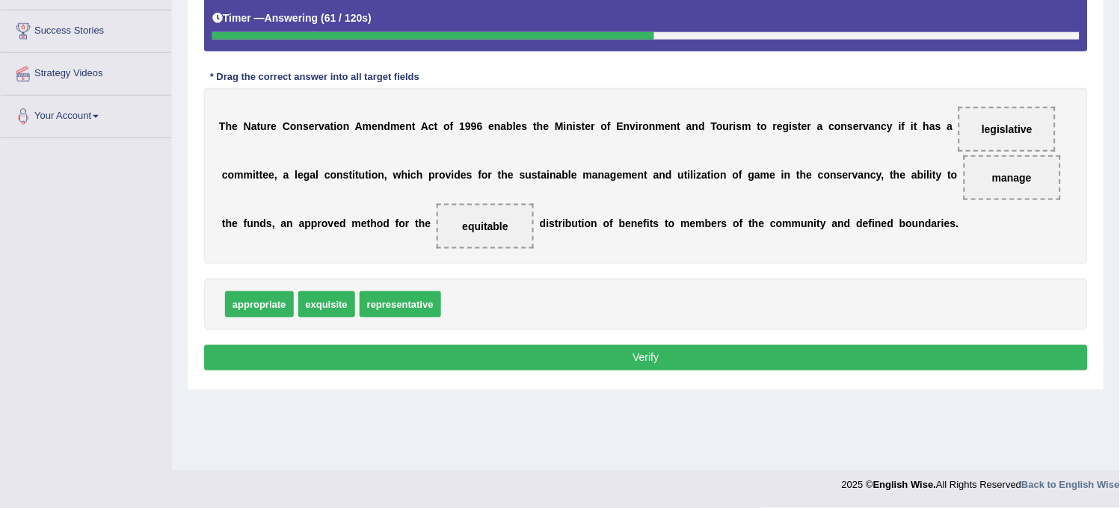
click at [436, 363] on button "Verify" at bounding box center [646, 357] width 884 height 25
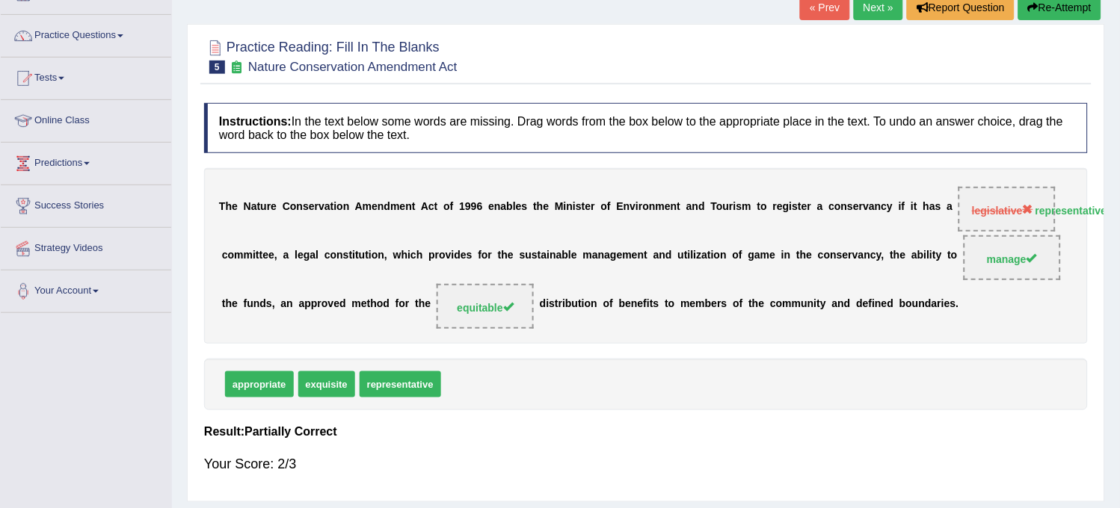
scroll to position [27, 0]
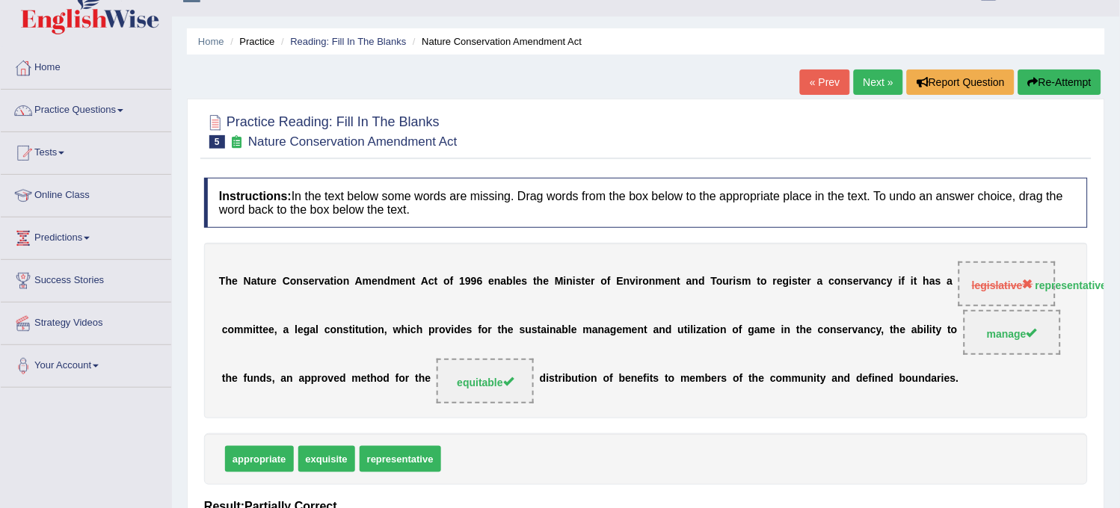
click at [858, 84] on link "Next »" at bounding box center [878, 82] width 49 height 25
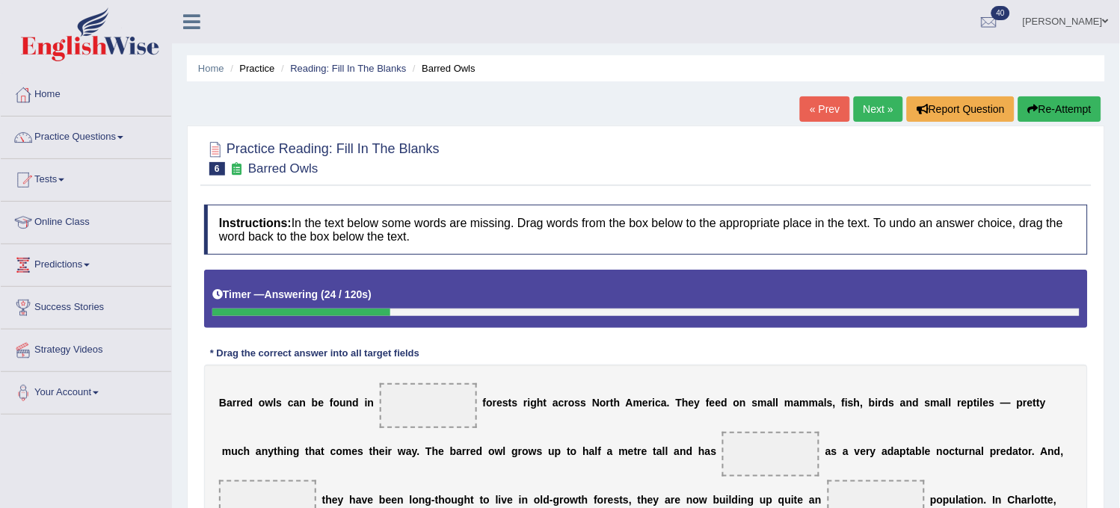
click at [1063, 101] on button "Re-Attempt" at bounding box center [1059, 108] width 83 height 25
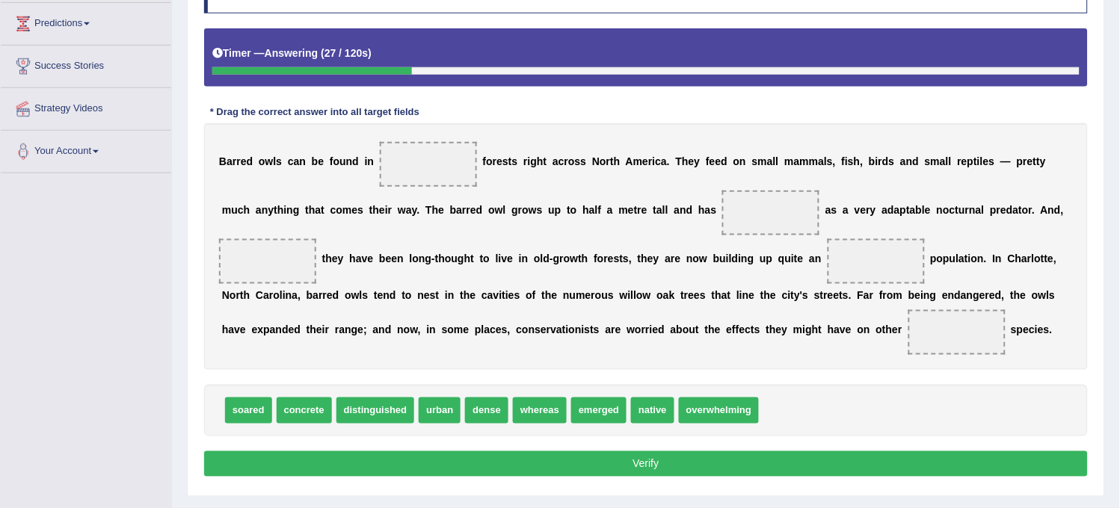
scroll to position [249, 0]
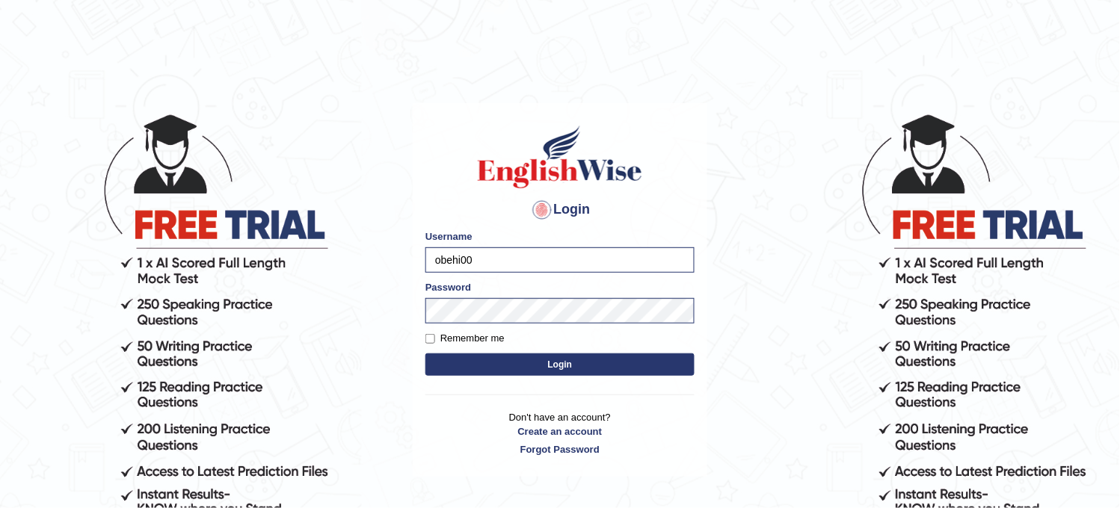
click at [572, 372] on button "Login" at bounding box center [559, 365] width 269 height 22
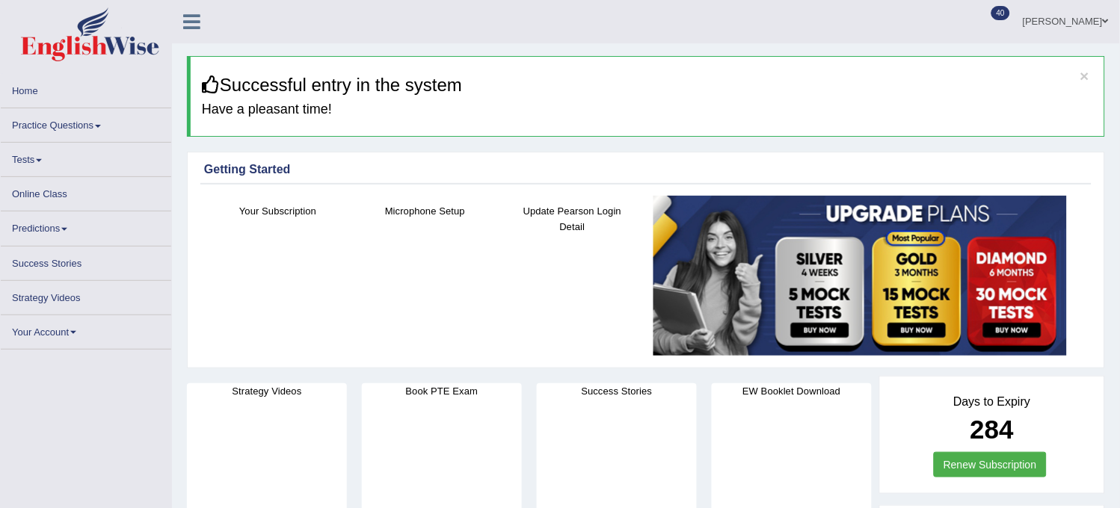
click at [106, 129] on link "Practice Questions" at bounding box center [86, 122] width 170 height 29
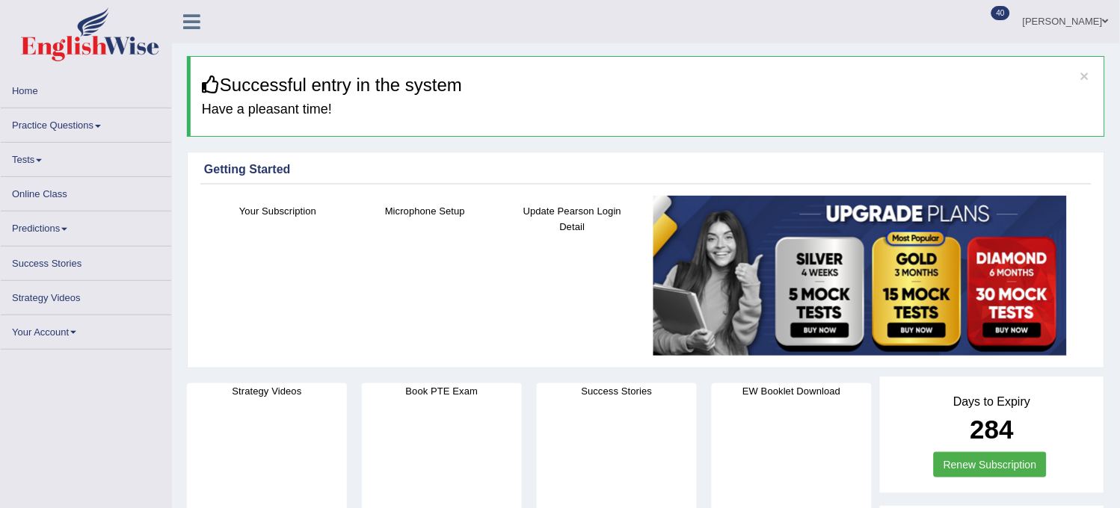
click at [106, 129] on link "Practice Questions" at bounding box center [86, 122] width 170 height 29
click at [103, 112] on link "Practice Questions" at bounding box center [86, 122] width 170 height 29
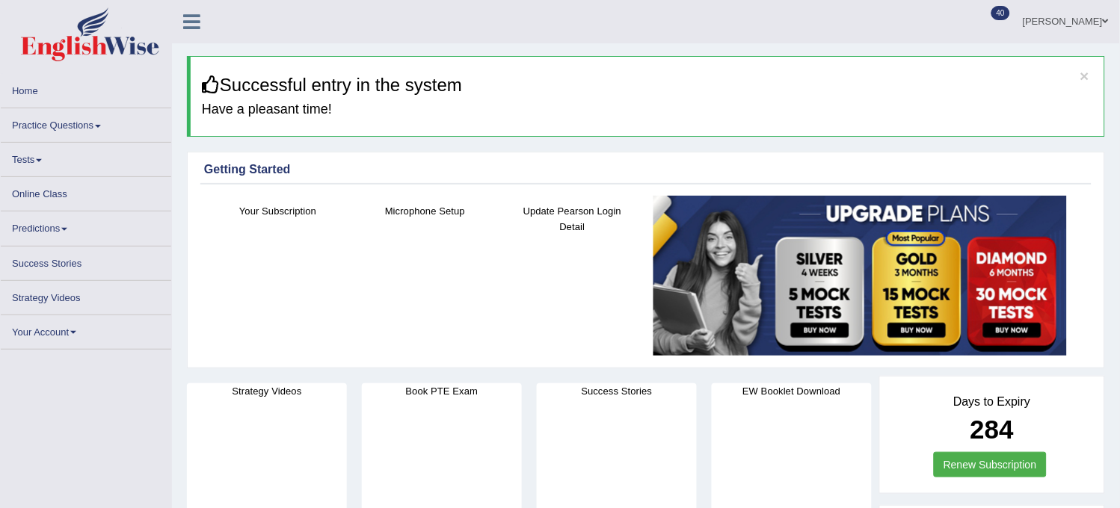
click at [103, 108] on li "Home" at bounding box center [86, 91] width 170 height 34
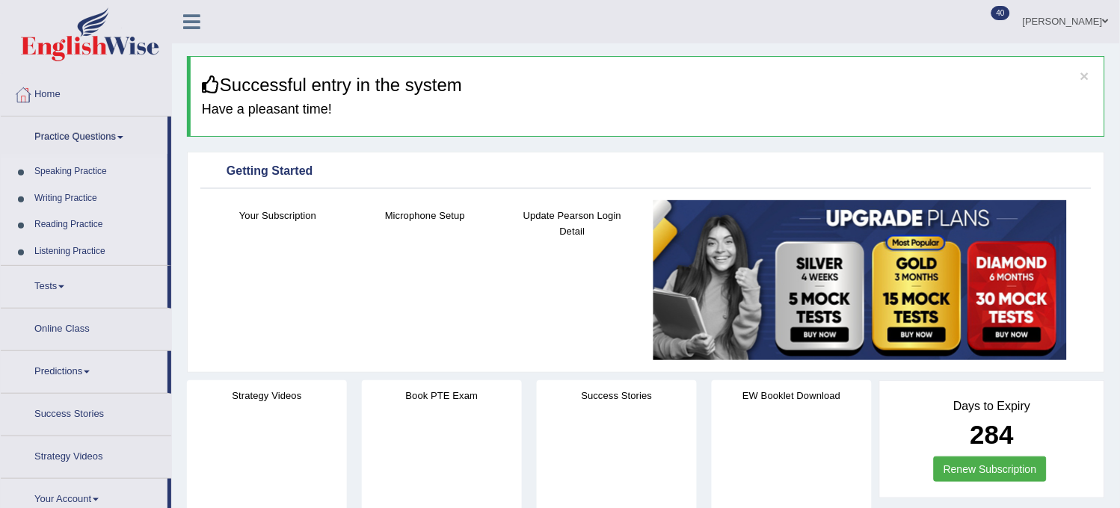
click at [103, 112] on li "Home" at bounding box center [86, 95] width 170 height 43
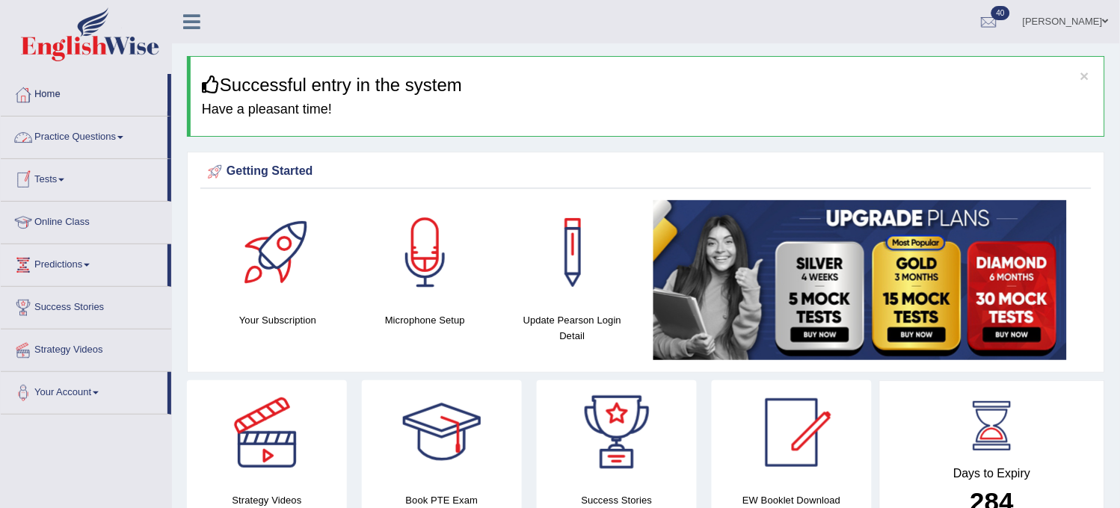
click at [102, 145] on link "Practice Questions" at bounding box center [84, 135] width 167 height 37
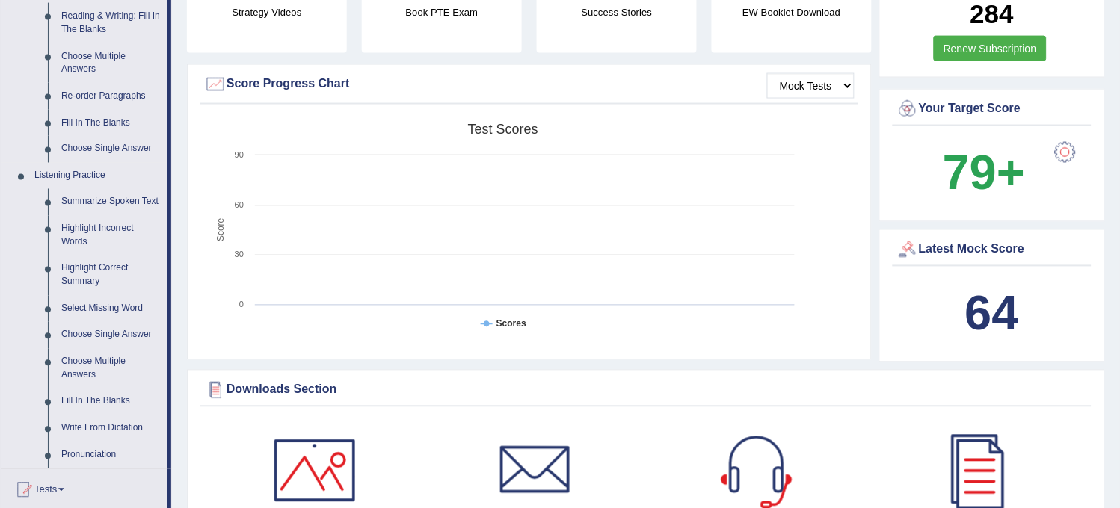
scroll to position [498, 0]
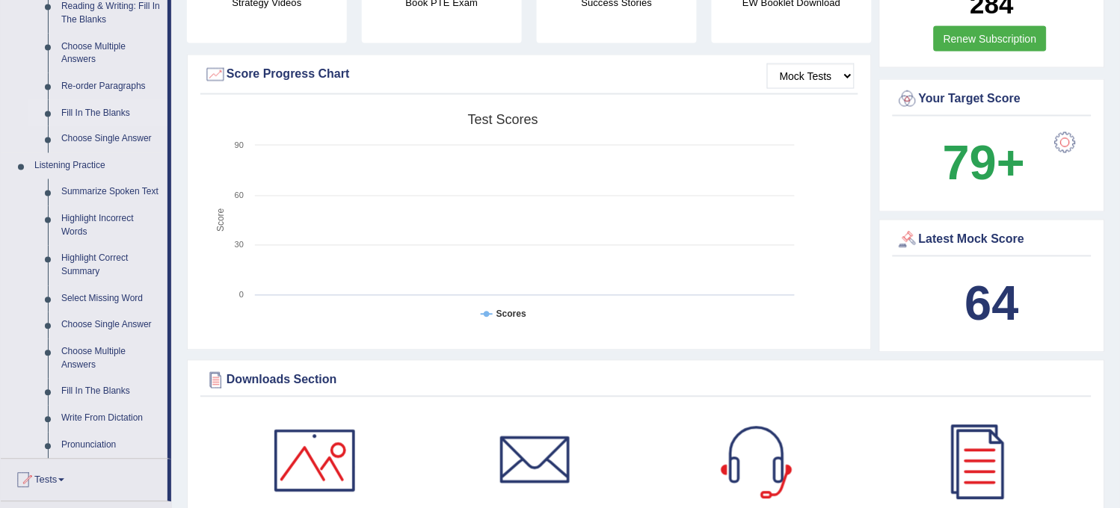
click at [114, 109] on link "Fill In The Blanks" at bounding box center [111, 113] width 113 height 27
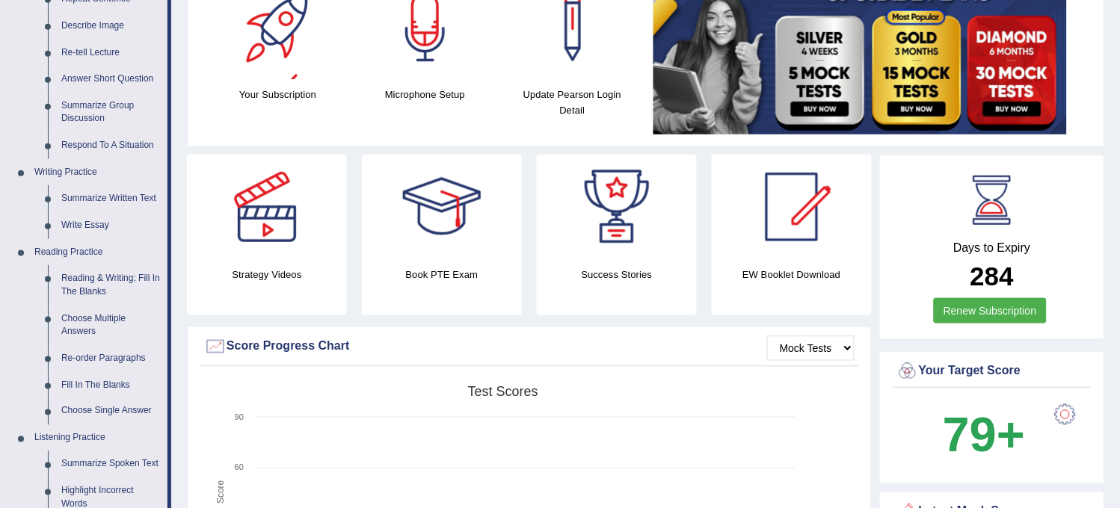
scroll to position [249, 0]
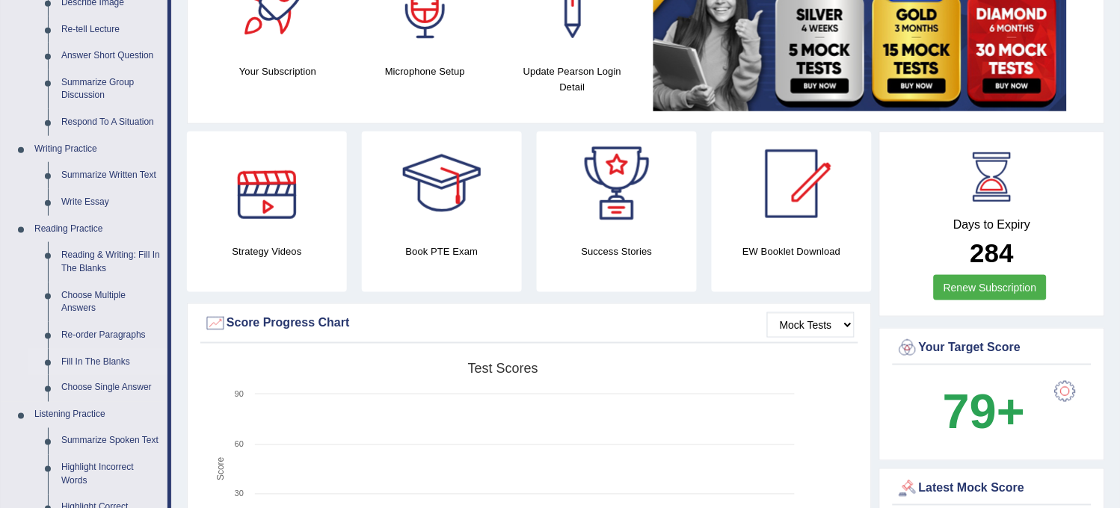
click at [101, 360] on link "Fill In The Blanks" at bounding box center [111, 362] width 113 height 27
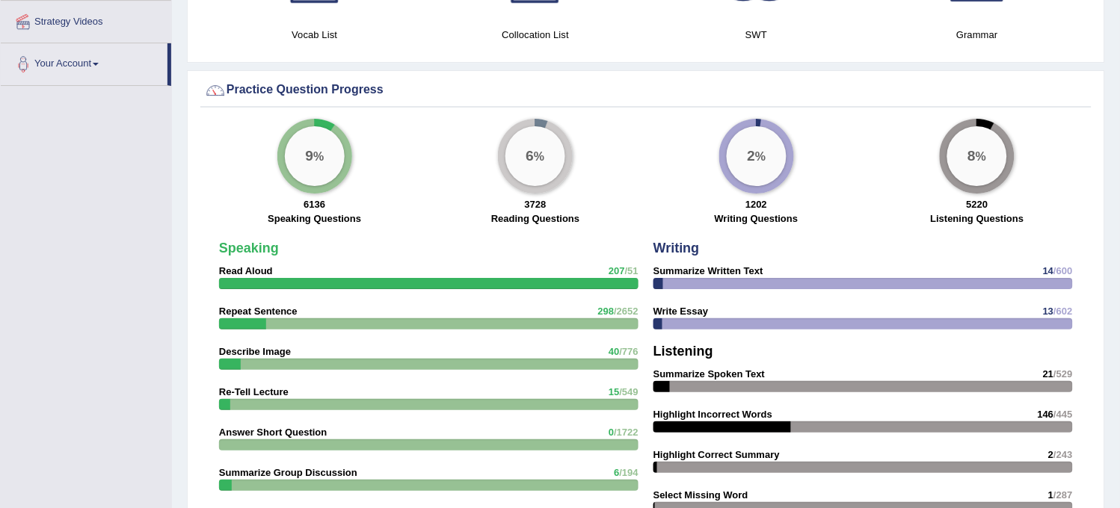
scroll to position [1069, 0]
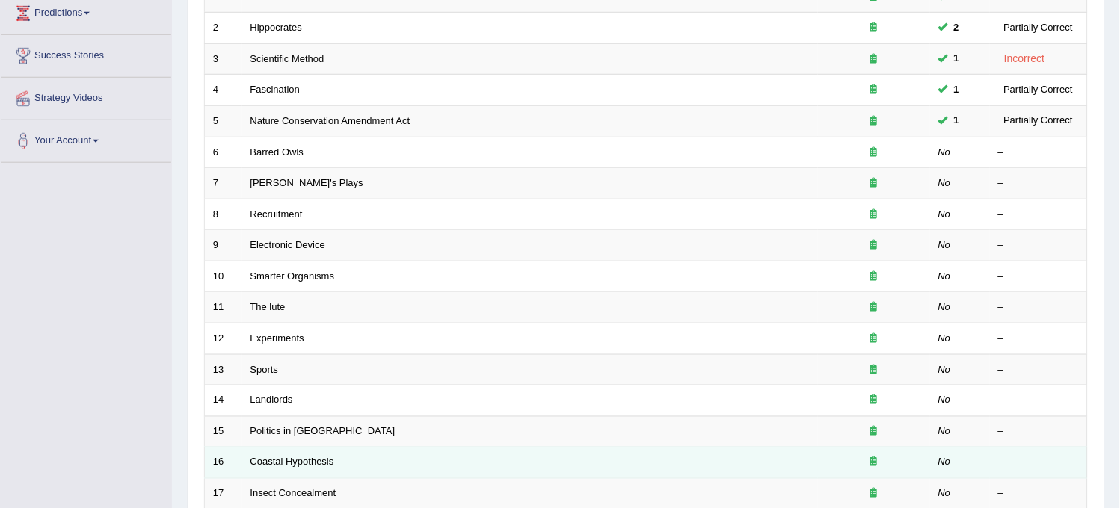
scroll to position [145, 0]
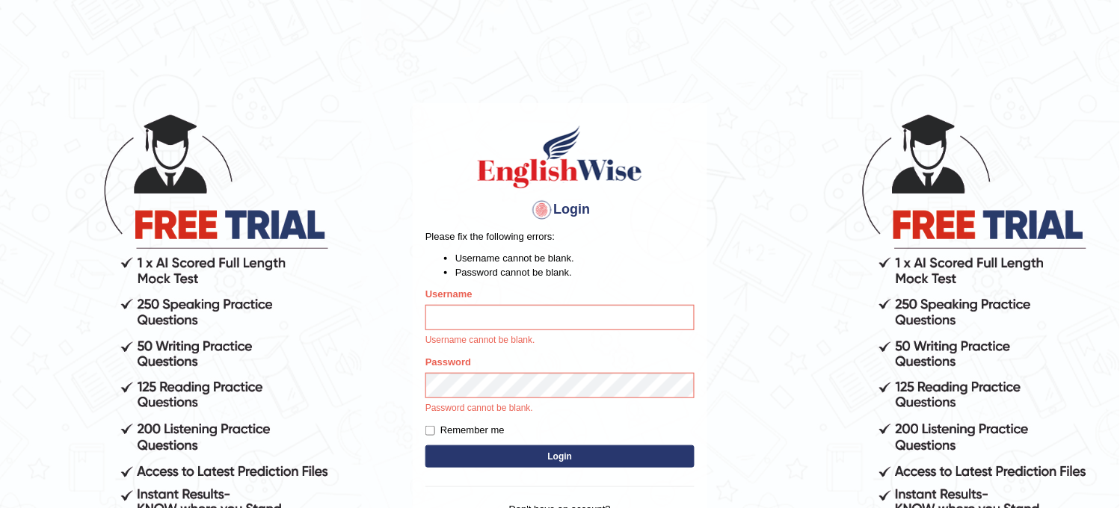
type input "obehi00"
click at [529, 319] on input "obehi00" at bounding box center [559, 317] width 269 height 25
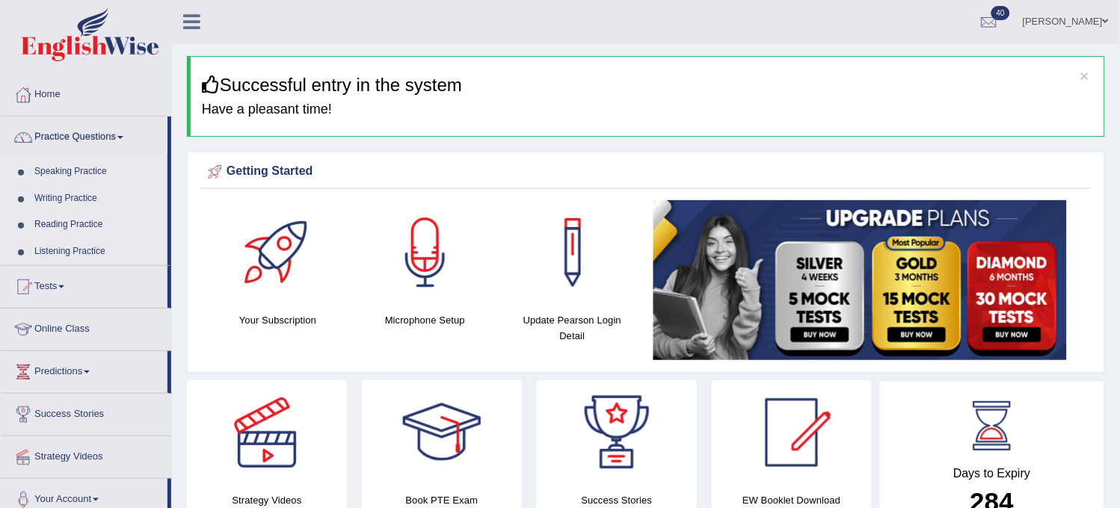
click at [99, 170] on link "Speaking Practice" at bounding box center [98, 172] width 140 height 27
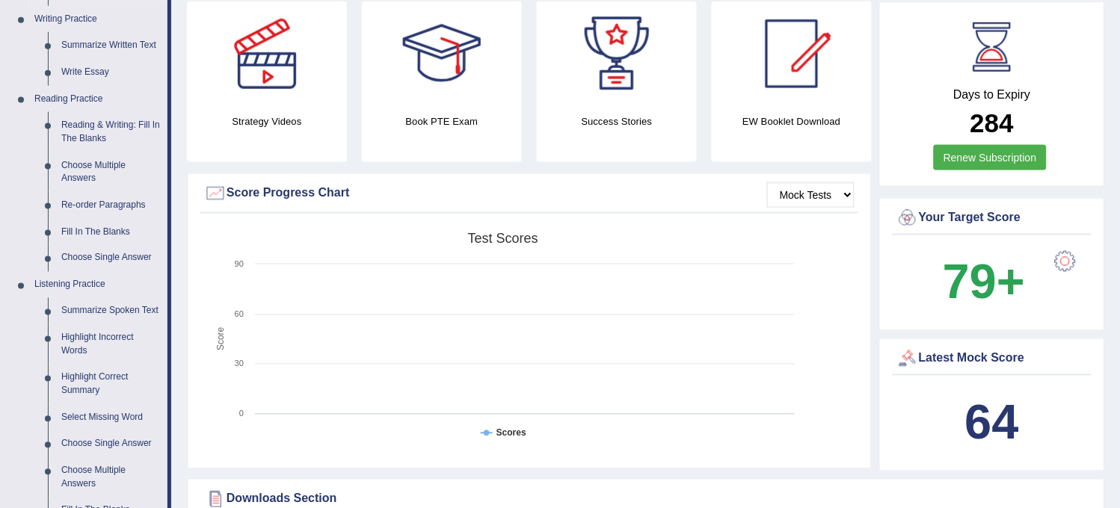
scroll to position [415, 0]
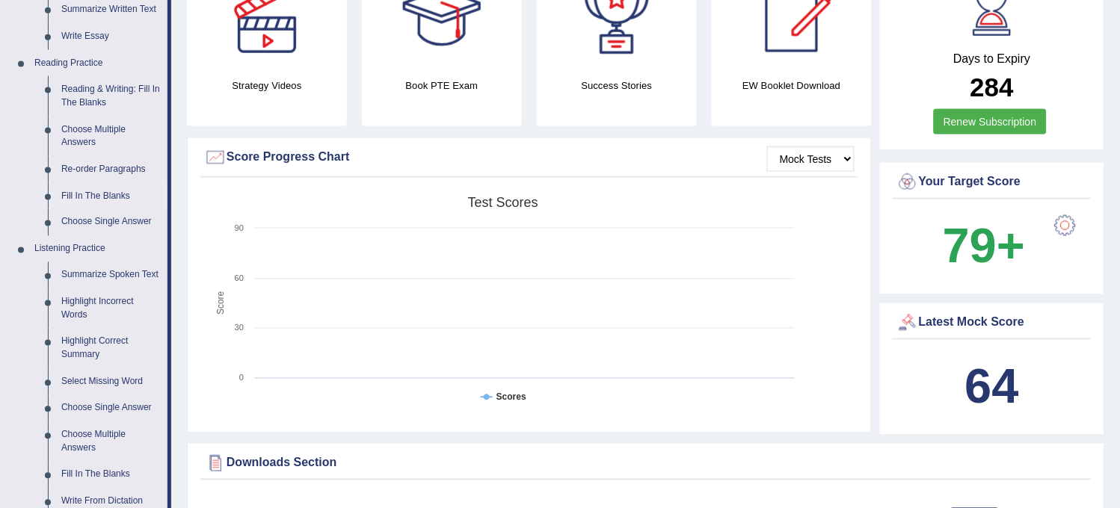
click at [123, 190] on link "Fill In The Blanks" at bounding box center [111, 196] width 113 height 27
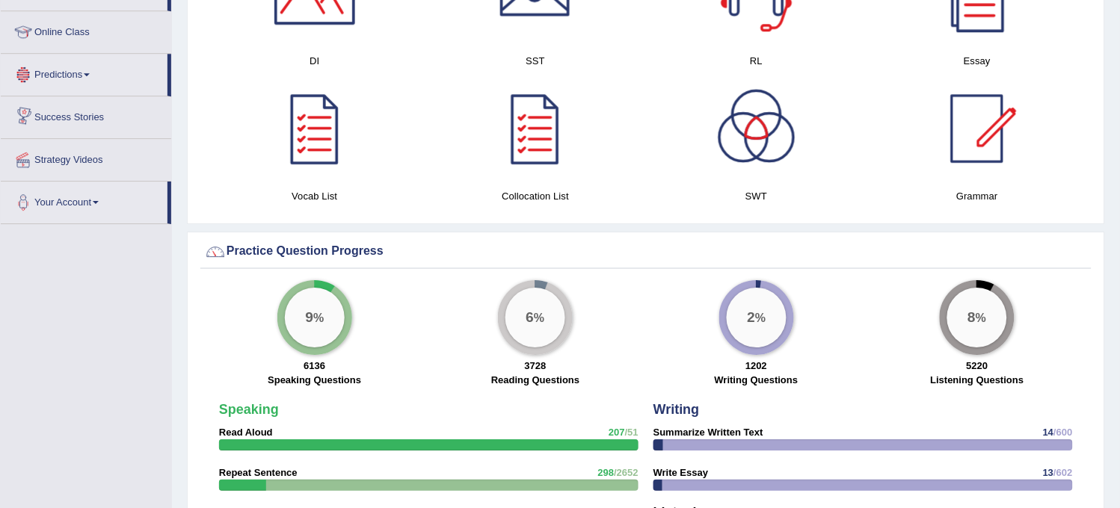
scroll to position [979, 0]
